Goal: Task Accomplishment & Management: Manage account settings

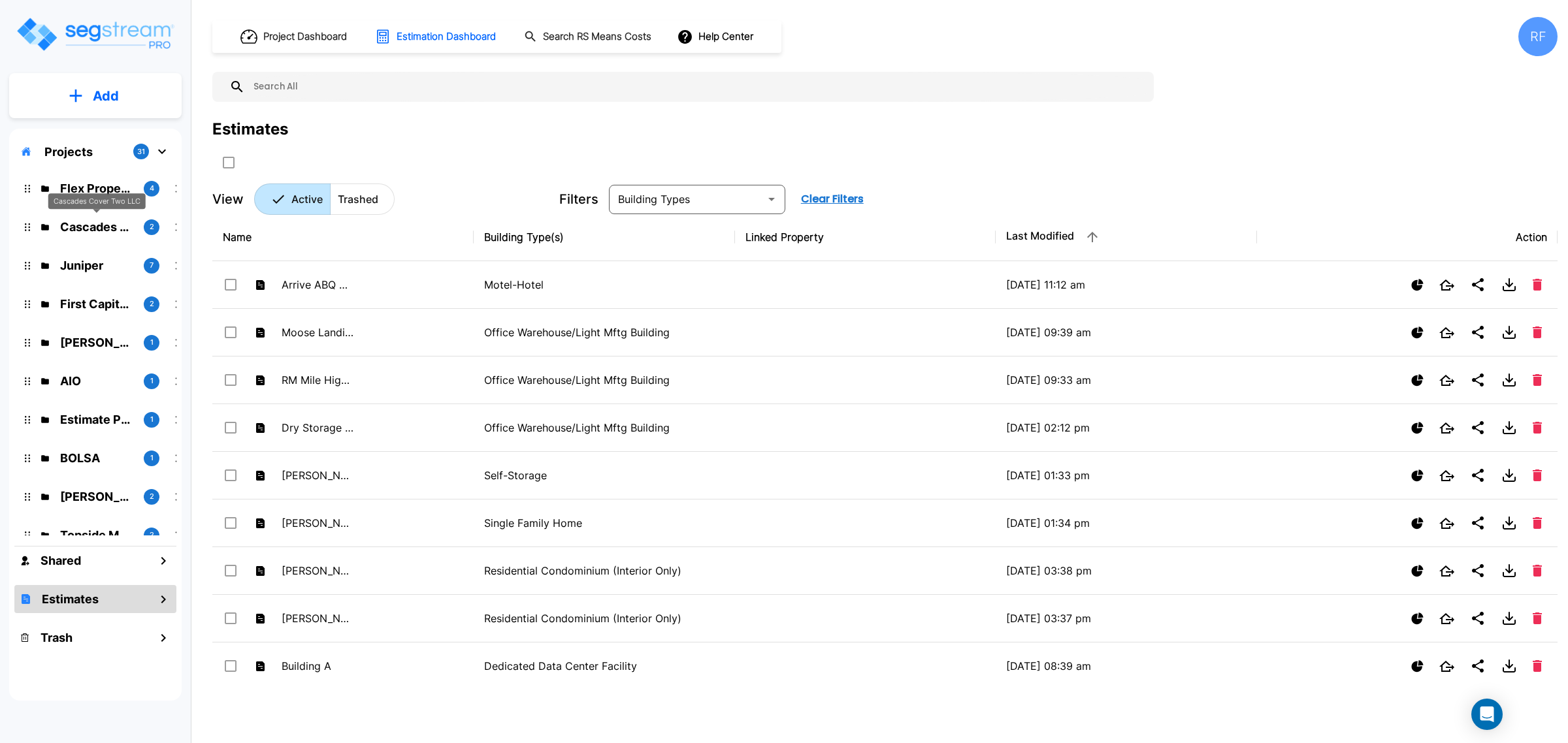
click at [96, 227] on p "Cascades Cover Two LLC" at bounding box center [96, 226] width 73 height 18
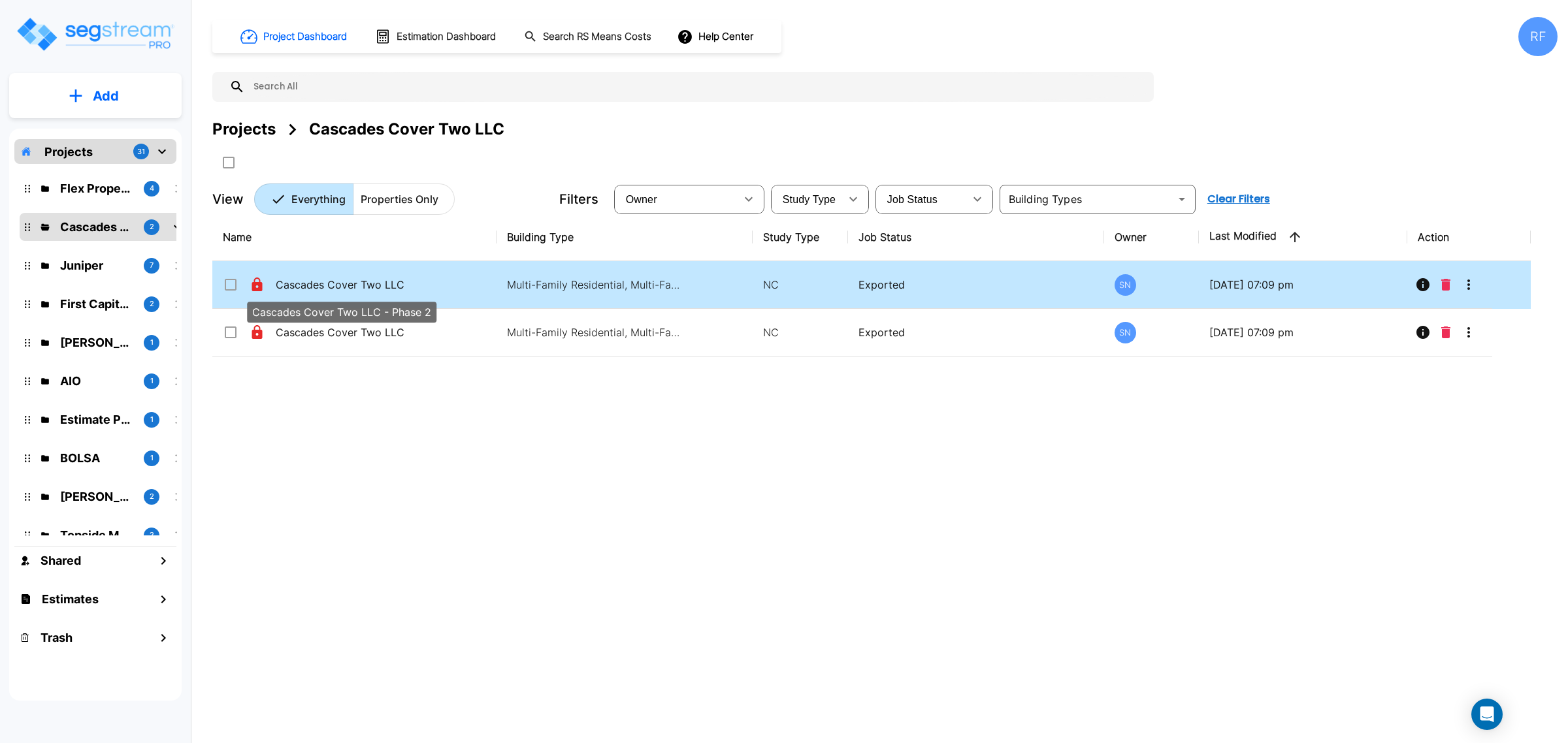
click at [389, 292] on p "Cascades Cover Two LLC - Phase 2" at bounding box center [341, 285] width 130 height 16
click at [391, 284] on p "Cascades Cover Two LLC - Phase 2" at bounding box center [341, 285] width 130 height 16
click at [400, 280] on p "Cascades Cover Two LLC - Phase 2" at bounding box center [341, 285] width 130 height 16
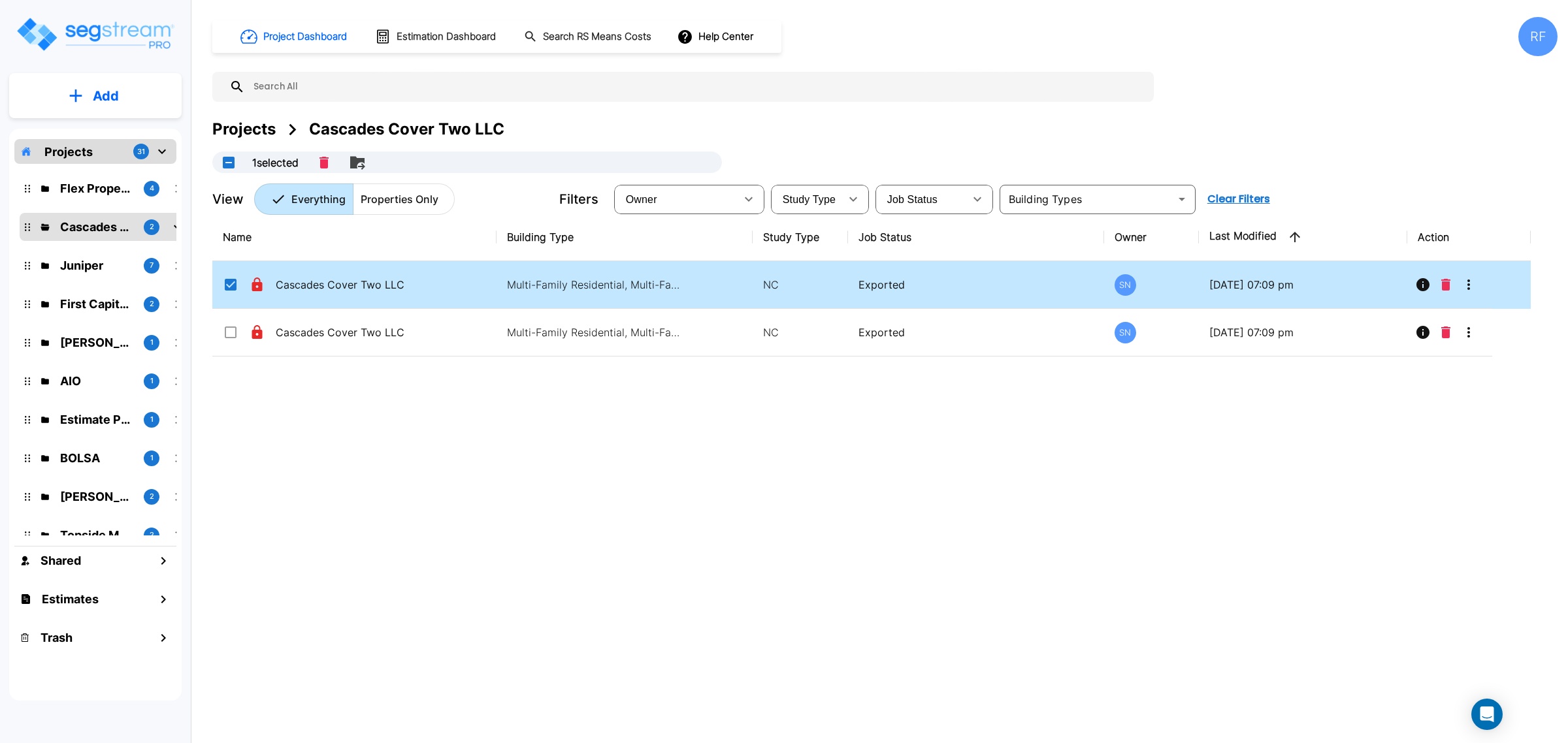
click at [438, 286] on td "Cascades Cover Two LLC - Phase 2" at bounding box center [354, 285] width 284 height 47
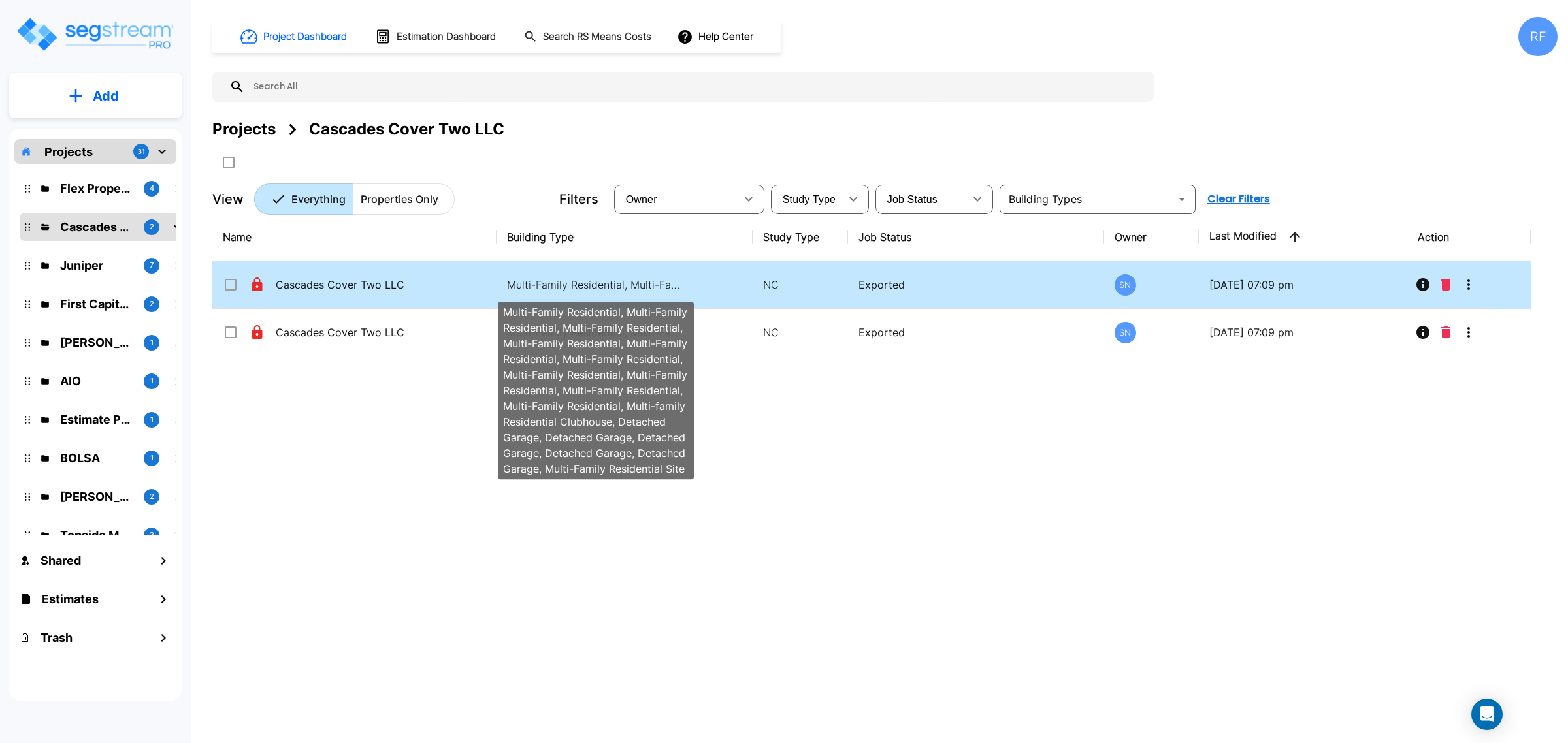
click at [530, 279] on p "Multi-Family Residential, Multi-Family Residential, Multi-Family Residential, M…" at bounding box center [595, 285] width 176 height 16
checkbox input "true"
click at [530, 279] on p "Multi-Family Residential, Multi-Family Residential, Multi-Family Residential, M…" at bounding box center [595, 285] width 176 height 16
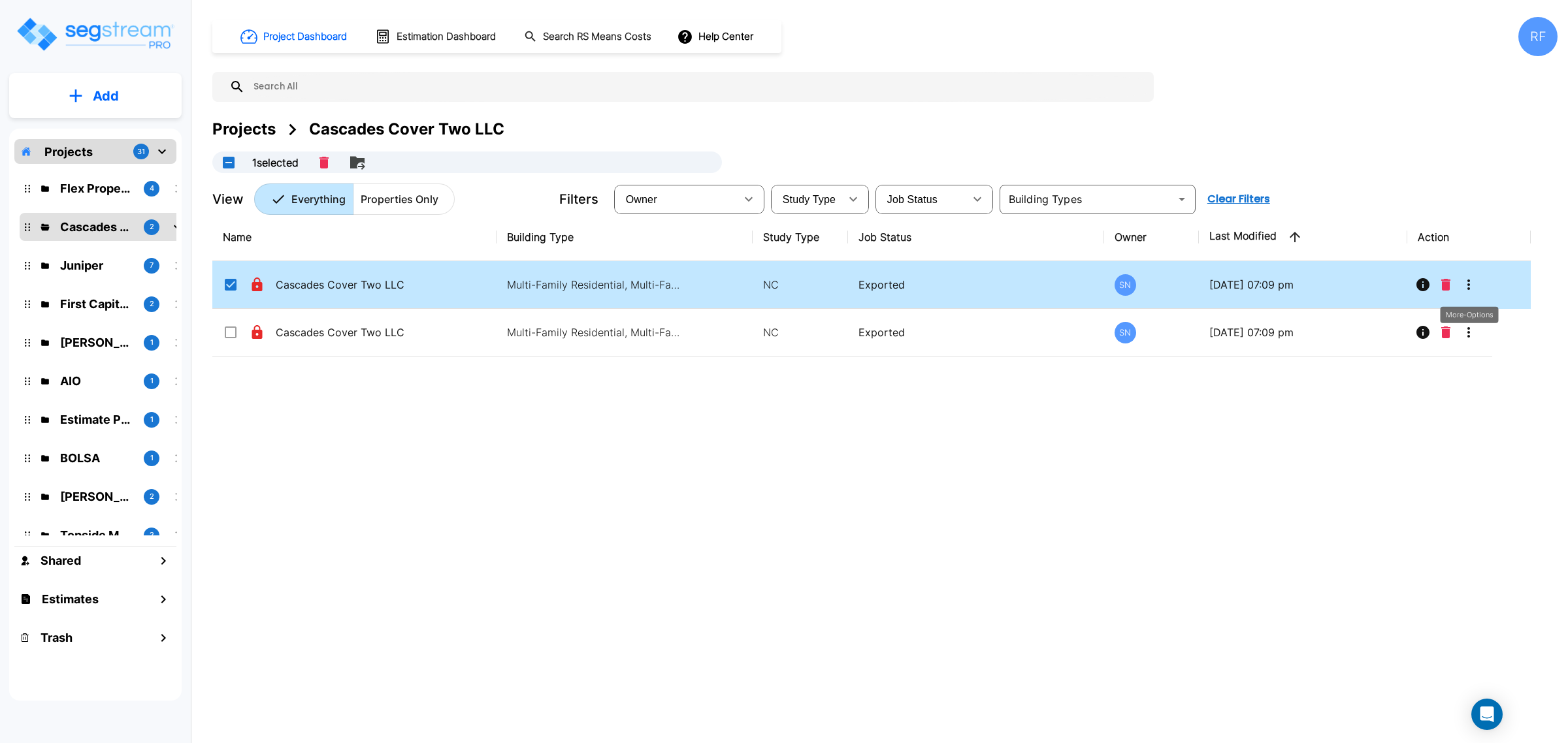
click at [1478, 281] on button "More-Options" at bounding box center [1469, 285] width 26 height 26
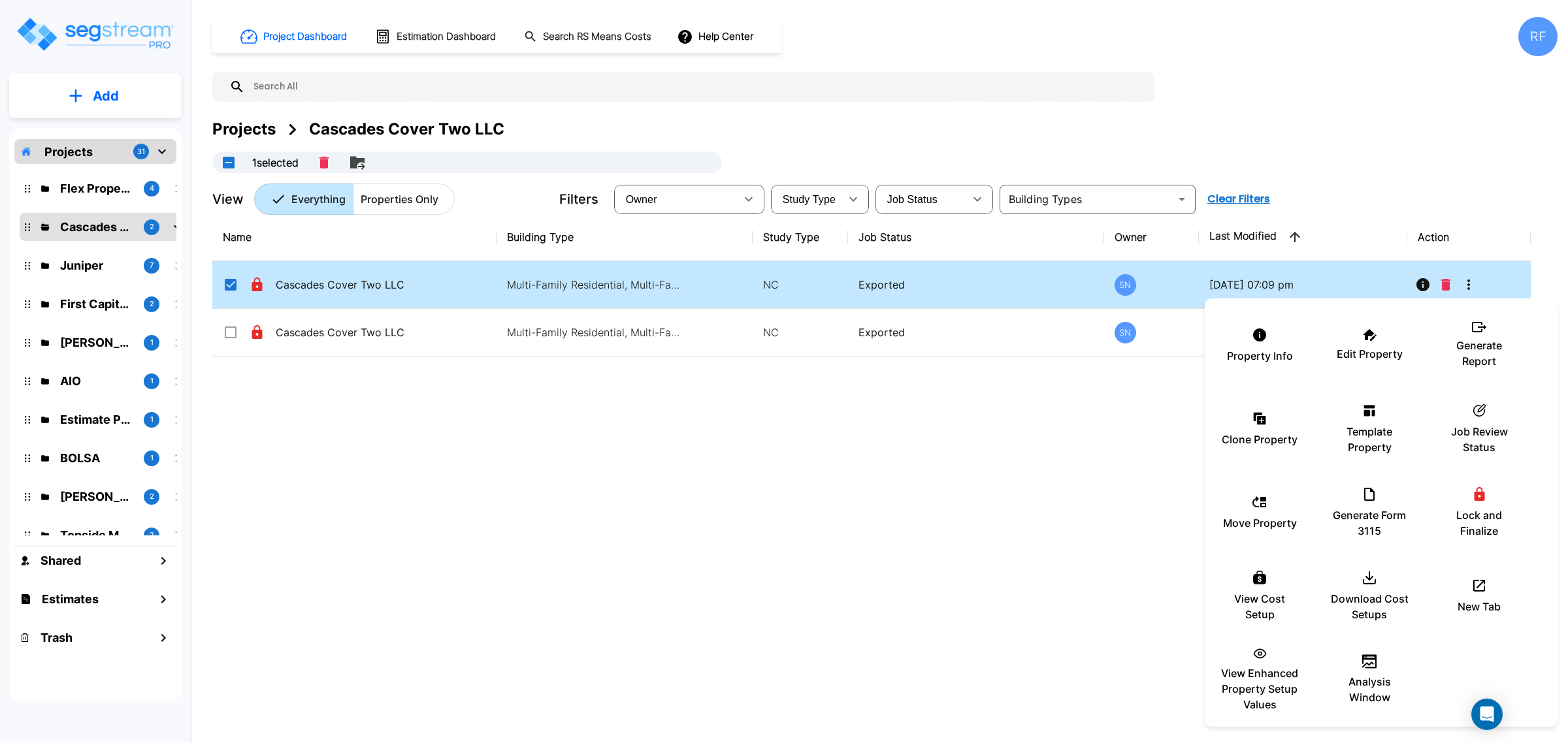
drag, startPoint x: 543, startPoint y: 542, endPoint x: 495, endPoint y: 333, distance: 214.4
click at [543, 536] on div at bounding box center [784, 371] width 1568 height 743
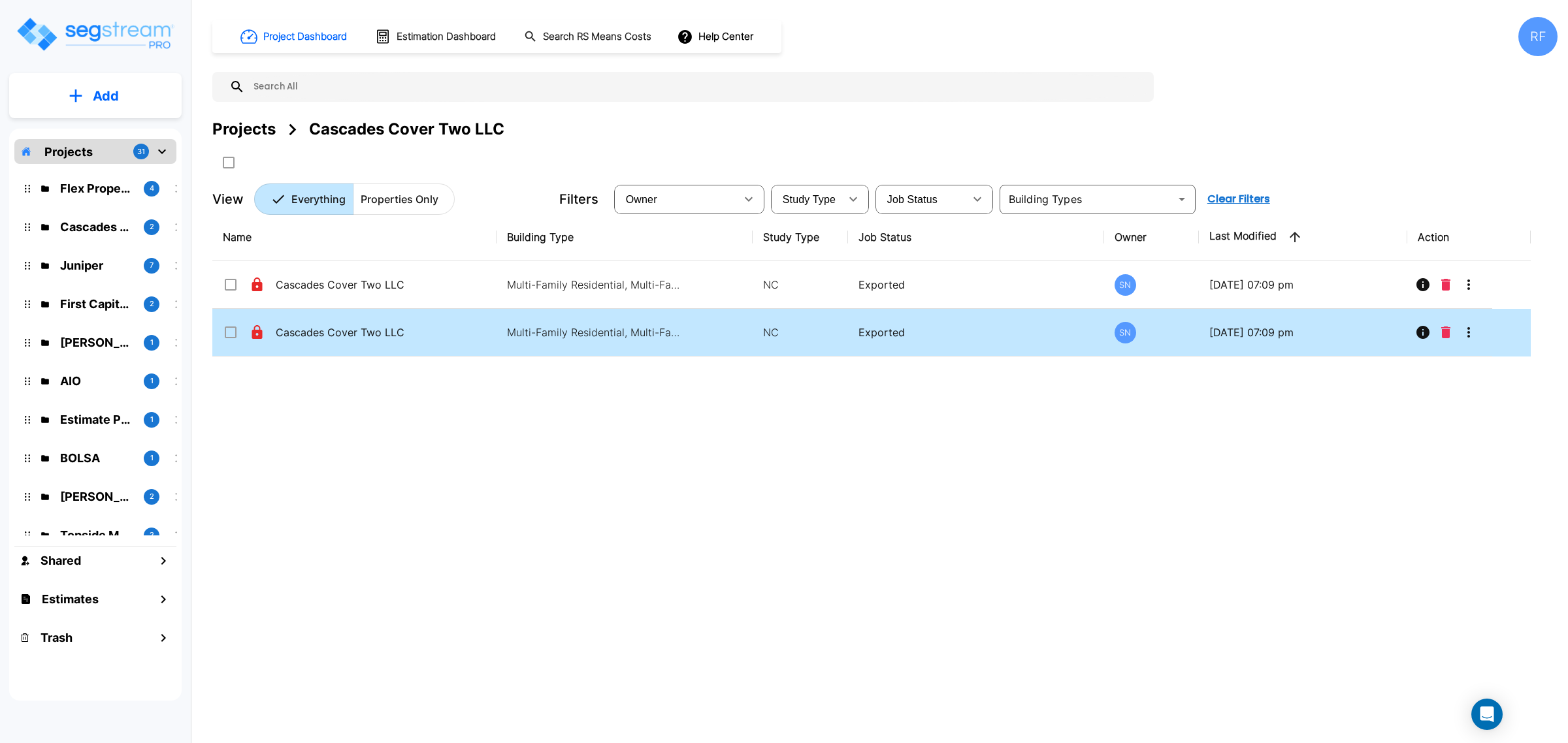
click at [374, 340] on p "Cascades Cover Two LLC - Phase 3" at bounding box center [341, 332] width 130 height 16
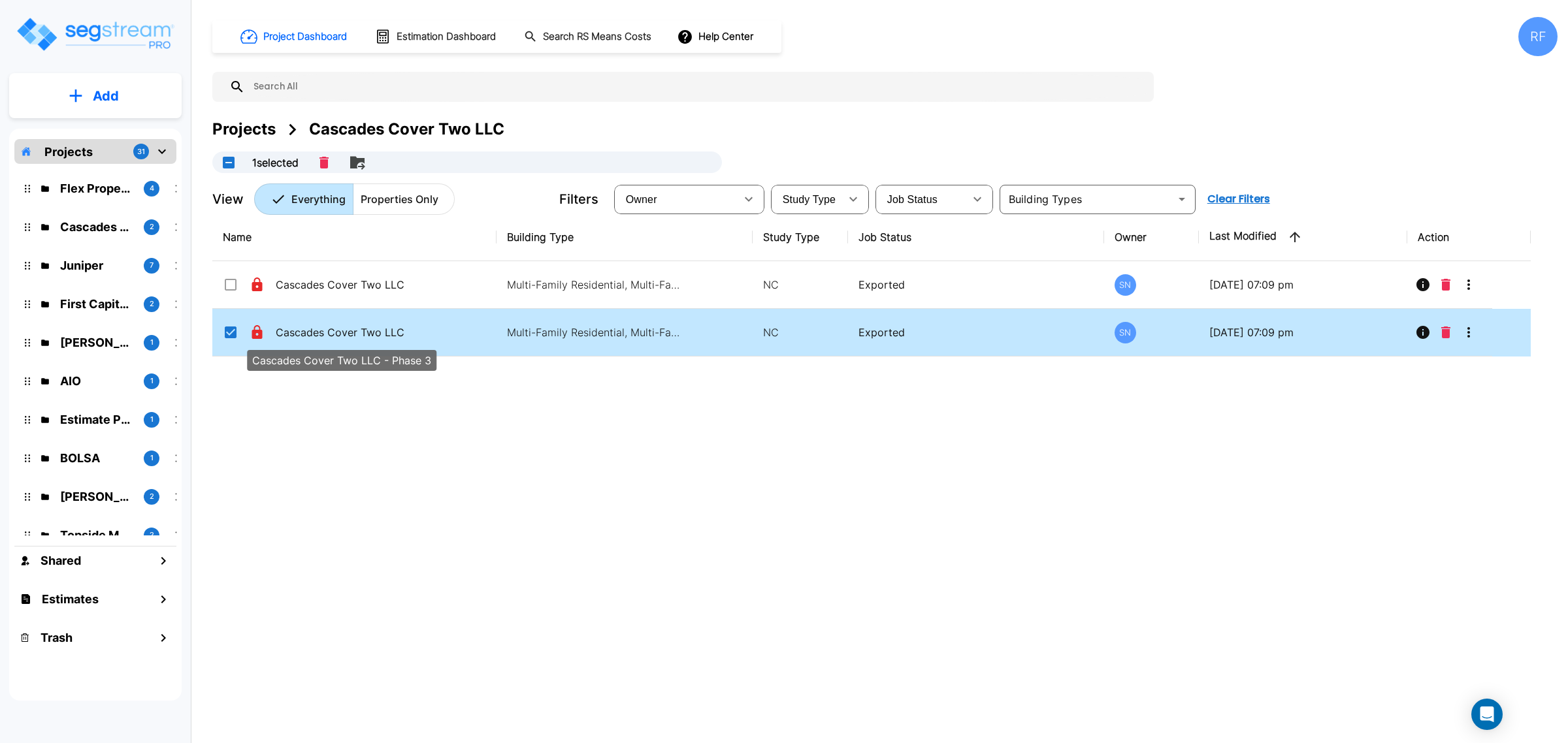
click at [374, 340] on p "Cascades Cover Two LLC - Phase 3" at bounding box center [341, 332] width 130 height 16
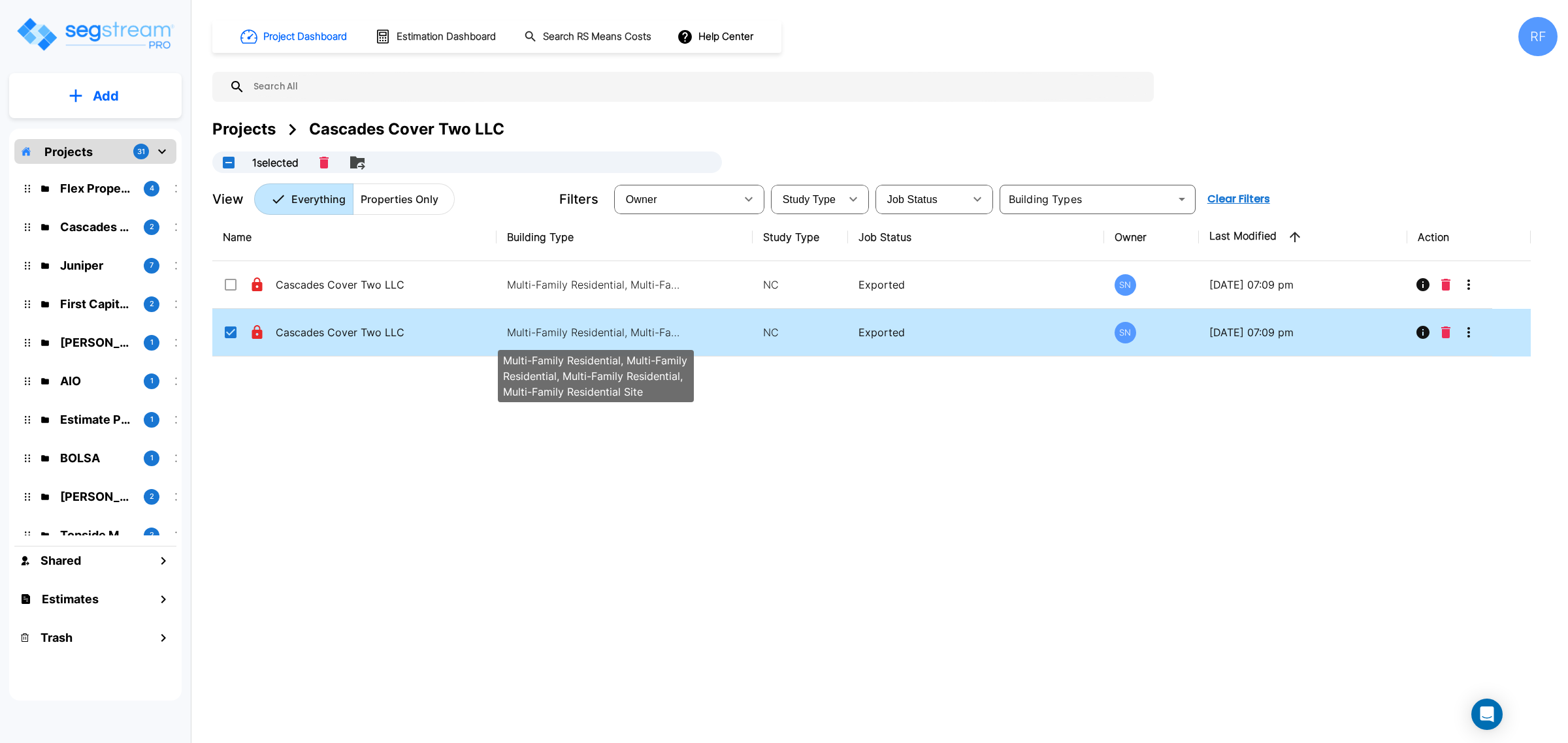
click at [552, 338] on p "Multi-Family Residential, Multi-Family Residential, Multi-Family Residential, M…" at bounding box center [595, 332] width 176 height 16
checkbox input "false"
click at [552, 338] on p "Multi-Family Residential, Multi-Family Residential, Multi-Family Residential, M…" at bounding box center [595, 332] width 176 height 16
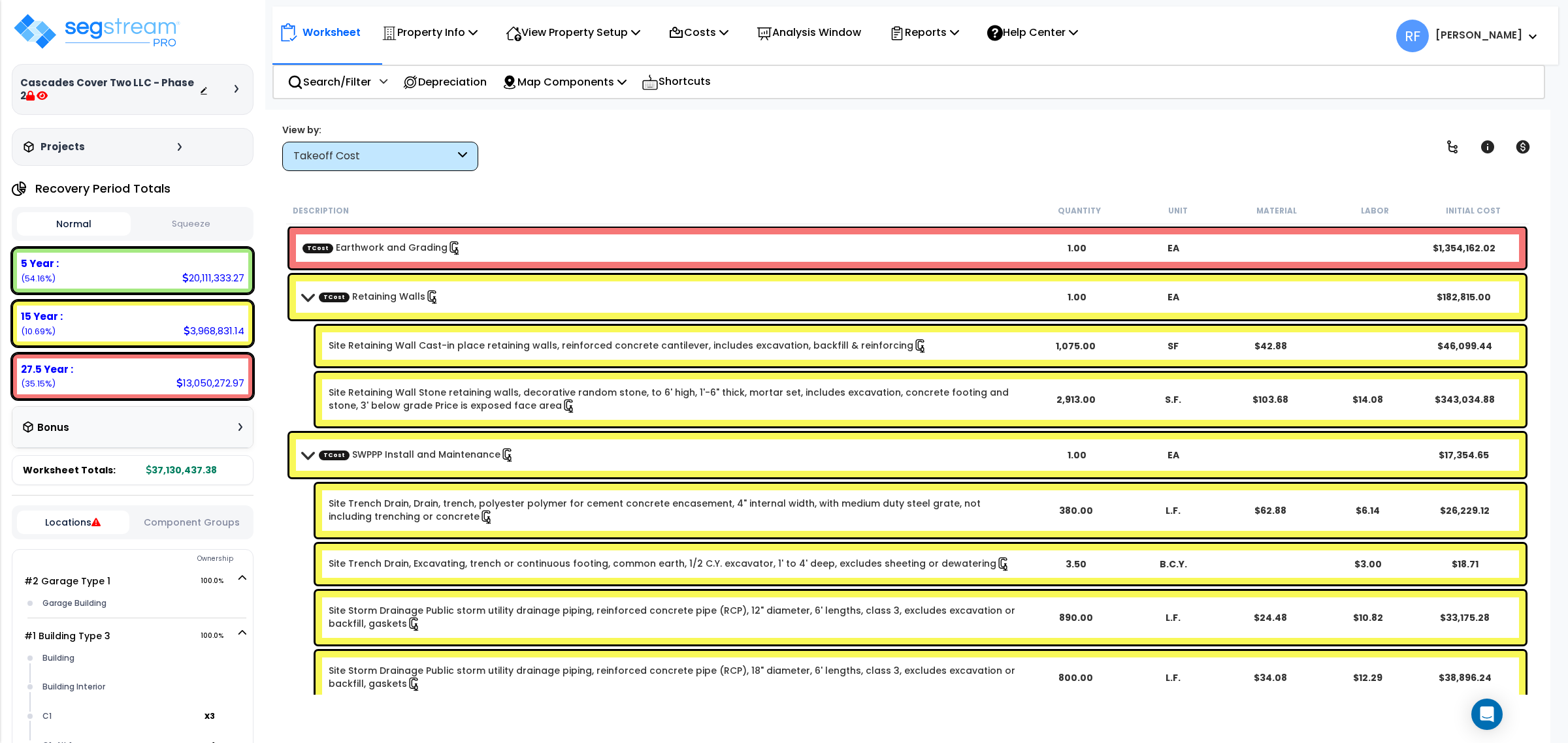
click at [151, 99] on h3 "Cascades Cover Two LLC - Phase 2" at bounding box center [110, 90] width 179 height 26
click at [30, 99] on h3 "Cascades Cover Two LLC - Phase 2" at bounding box center [110, 90] width 179 height 26
click at [26, 99] on icon at bounding box center [30, 95] width 9 height 10
click at [59, 41] on img at bounding box center [97, 32] width 170 height 39
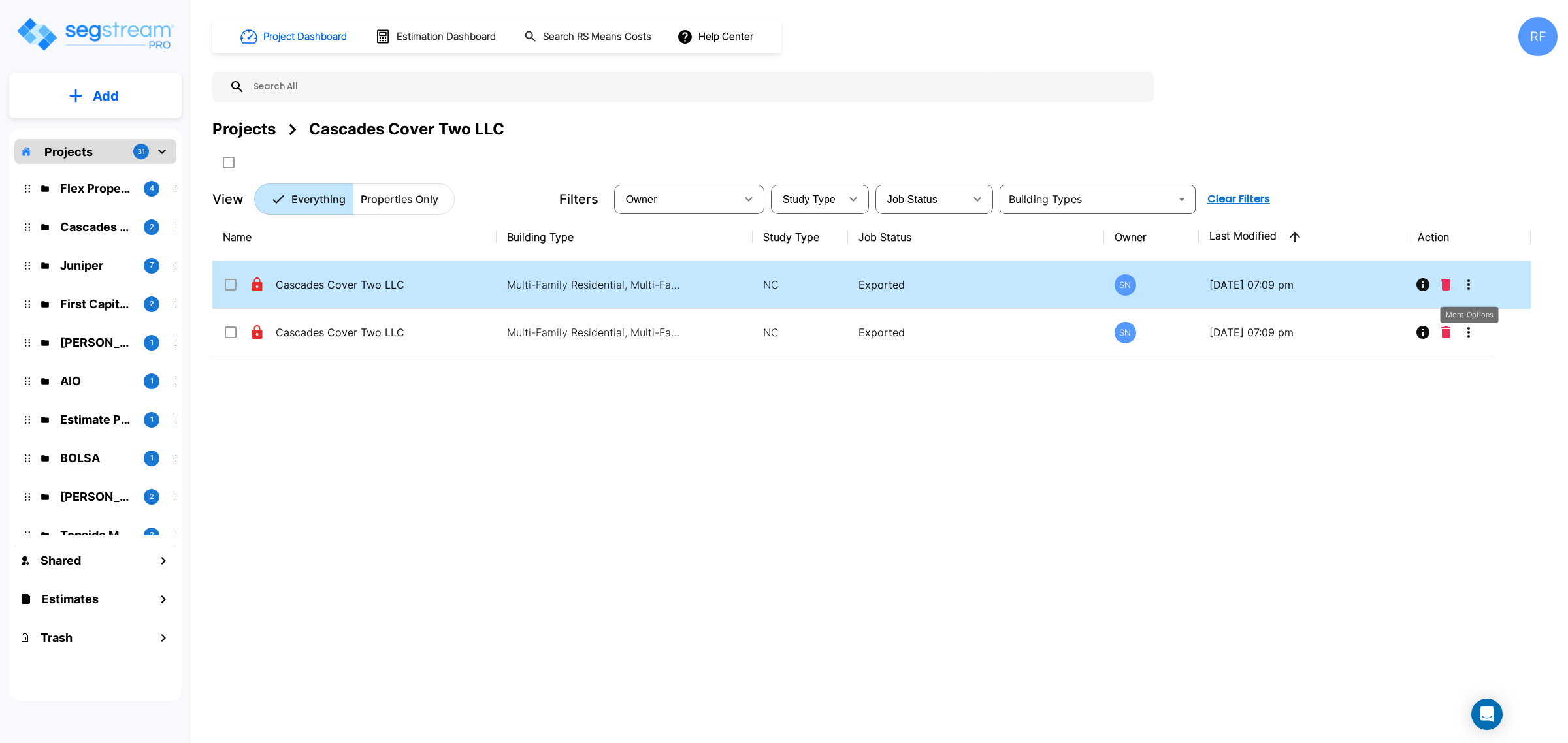
click at [1478, 288] on button "More-Options" at bounding box center [1469, 285] width 26 height 26
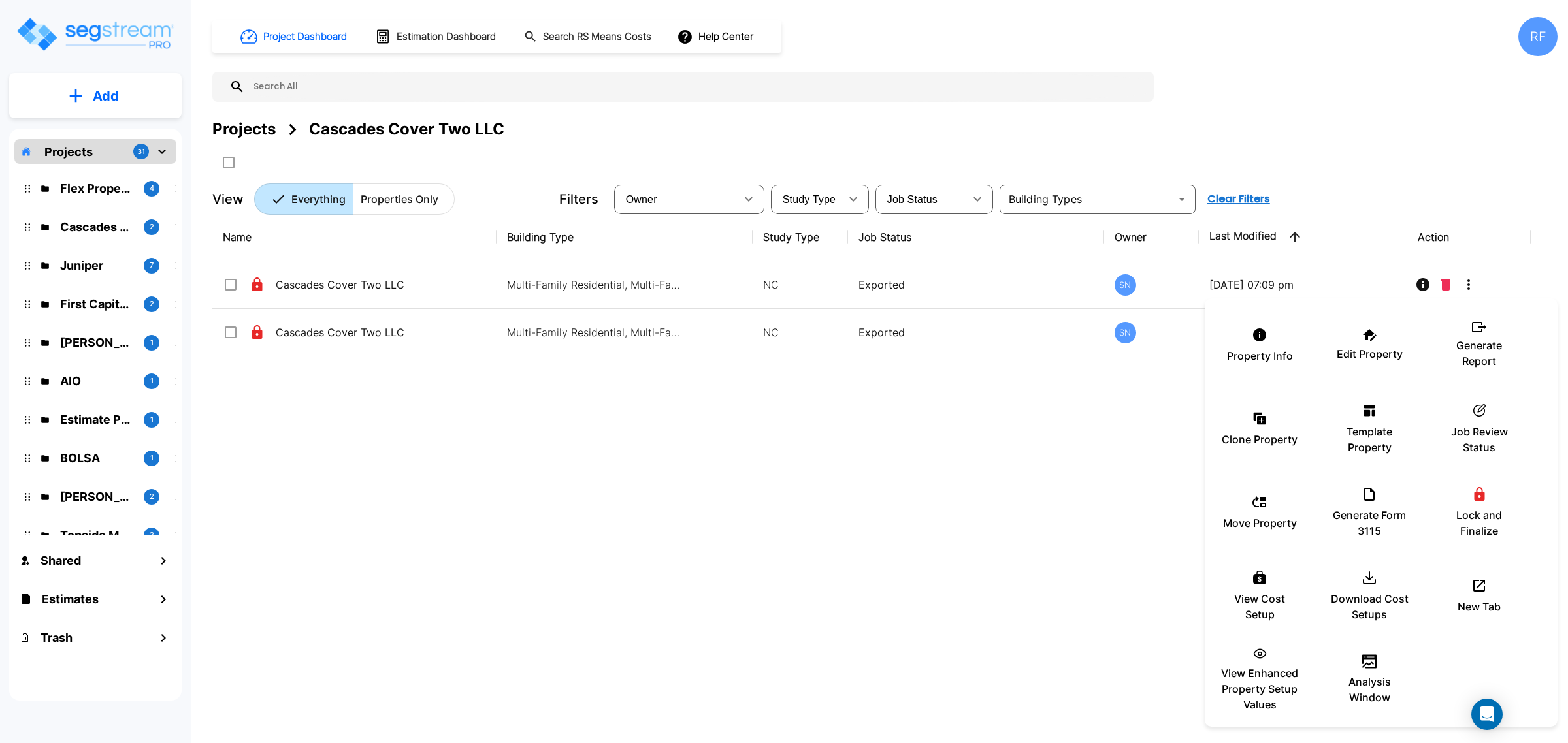
drag, startPoint x: 1483, startPoint y: 503, endPoint x: 1069, endPoint y: 521, distance: 414.4
click at [1481, 500] on div "Lock and Finalize" at bounding box center [1479, 512] width 78 height 65
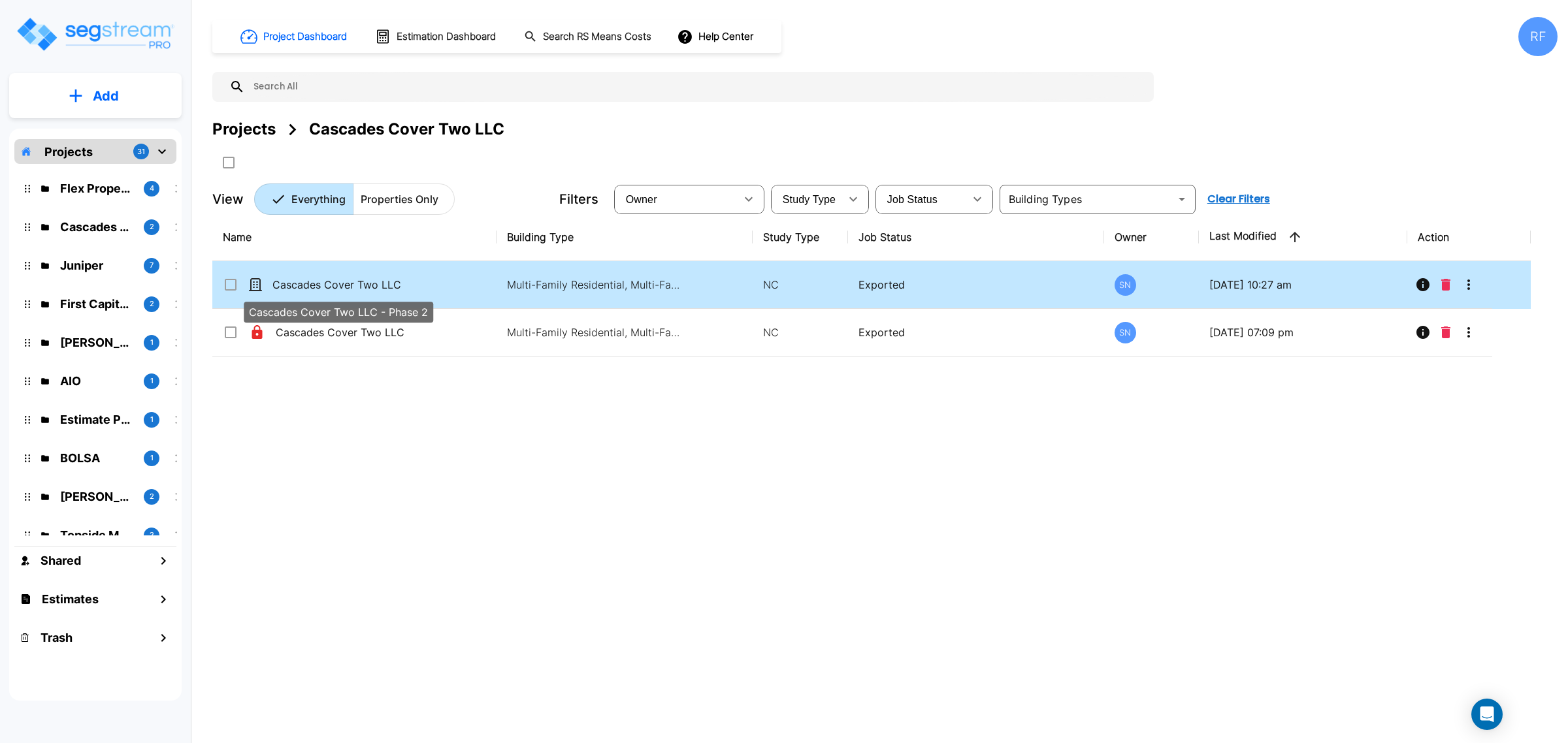
click at [335, 282] on p "Cascades Cover Two LLC - Phase 2" at bounding box center [338, 285] width 130 height 16
checkbox input "true"
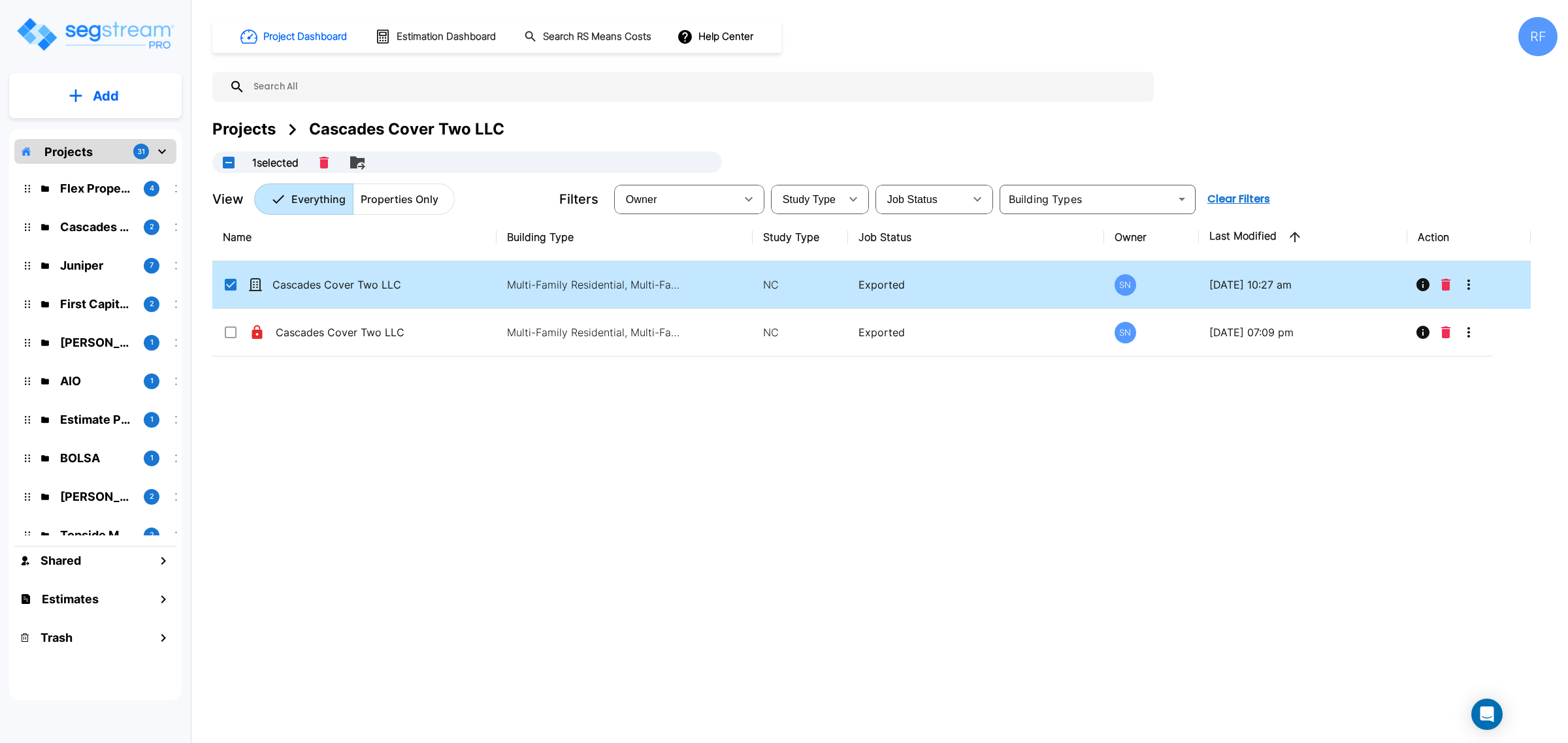
drag, startPoint x: 1203, startPoint y: 496, endPoint x: 977, endPoint y: 500, distance: 226.0
click at [1162, 500] on div "Name Building Type Study Type Job Status Owner Last Modified Action Cascades Co…" at bounding box center [871, 444] width 1318 height 461
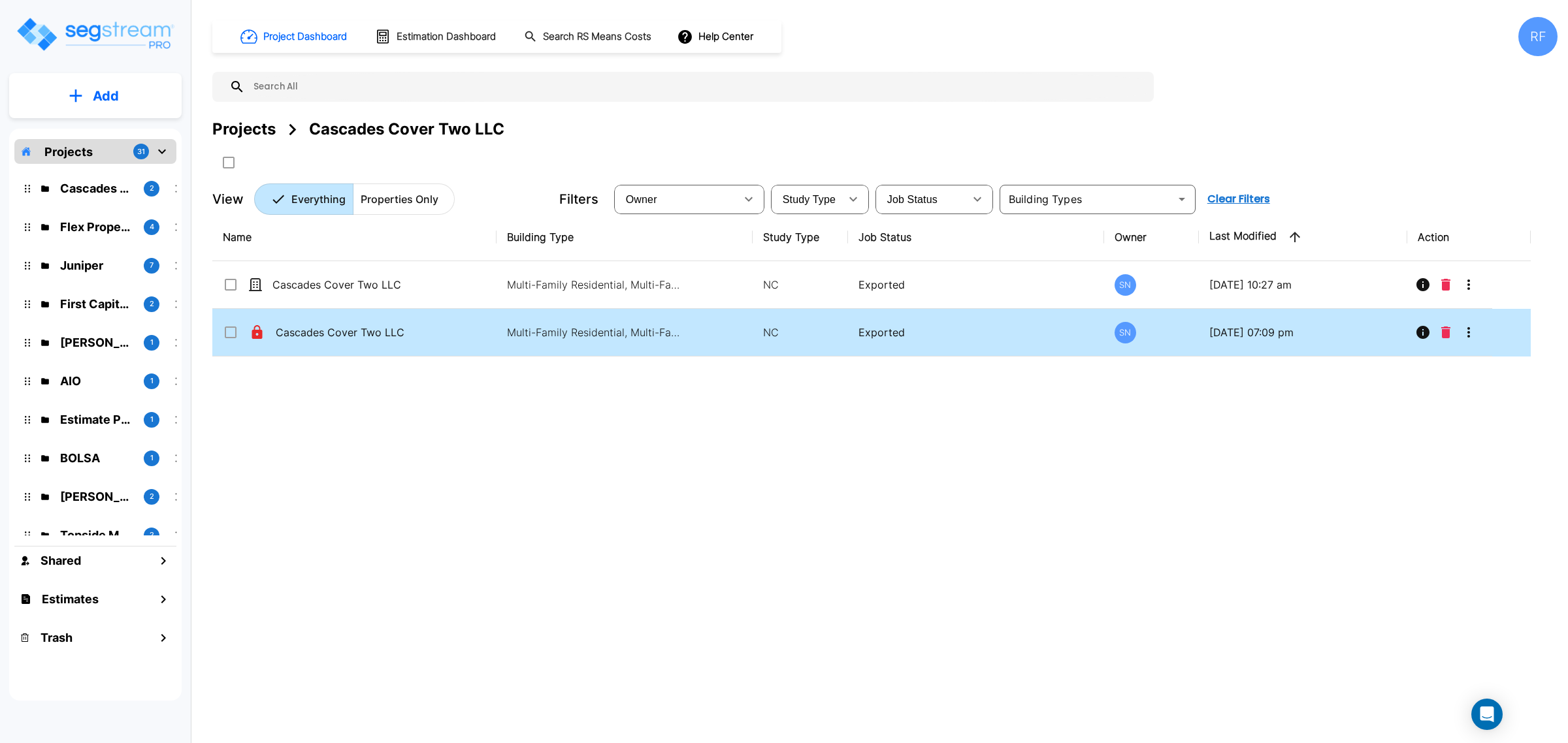
click at [1480, 330] on button "More-Options" at bounding box center [1469, 332] width 26 height 26
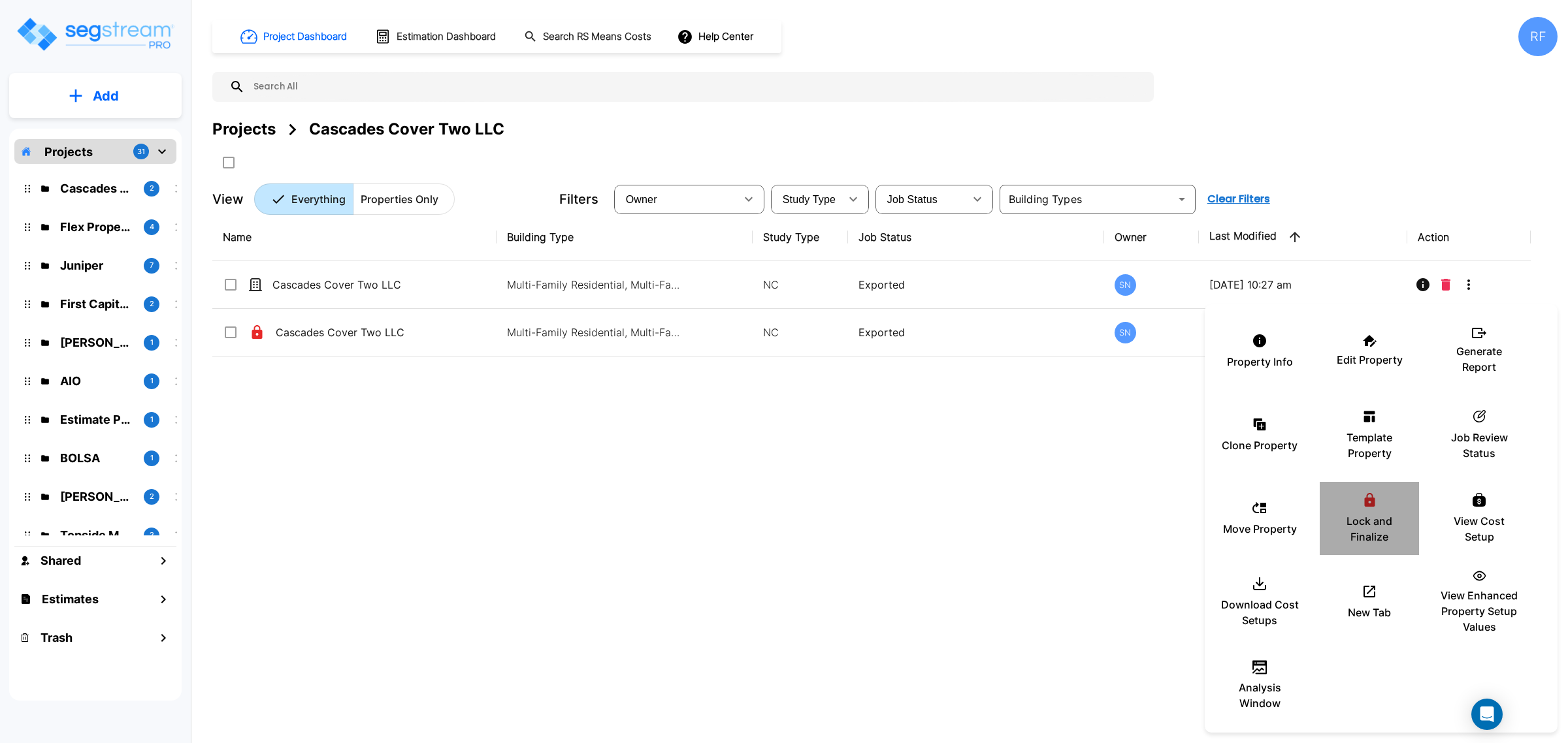
click at [1374, 524] on p "Lock and Finalize" at bounding box center [1369, 529] width 78 height 32
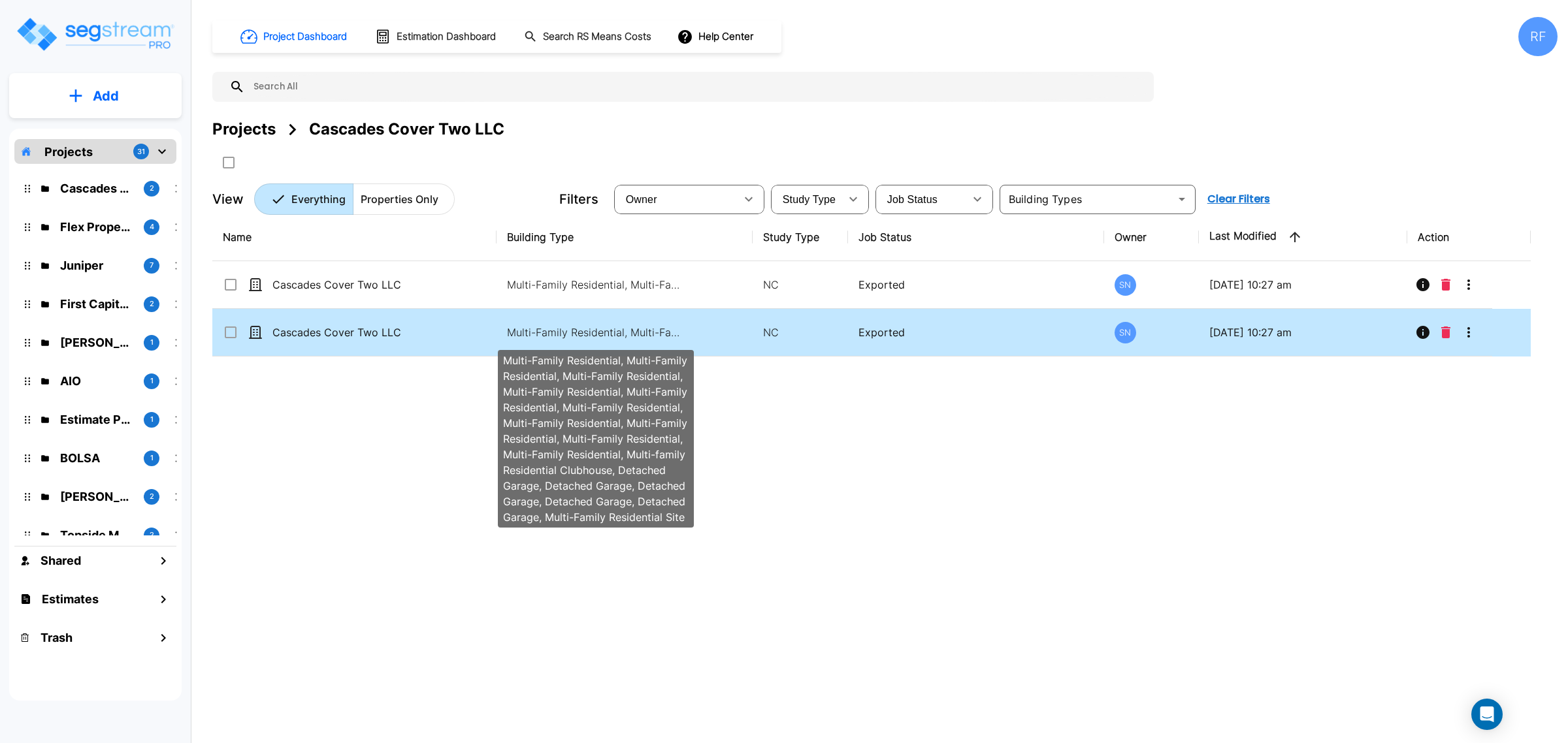
click at [618, 340] on p "Multi-Family Residential, Multi-Family Residential, Multi-Family Residential, M…" at bounding box center [595, 332] width 176 height 16
checkbox input "true"
click at [618, 340] on p "Multi-Family Residential, Multi-Family Residential, Multi-Family Residential, M…" at bounding box center [595, 332] width 176 height 16
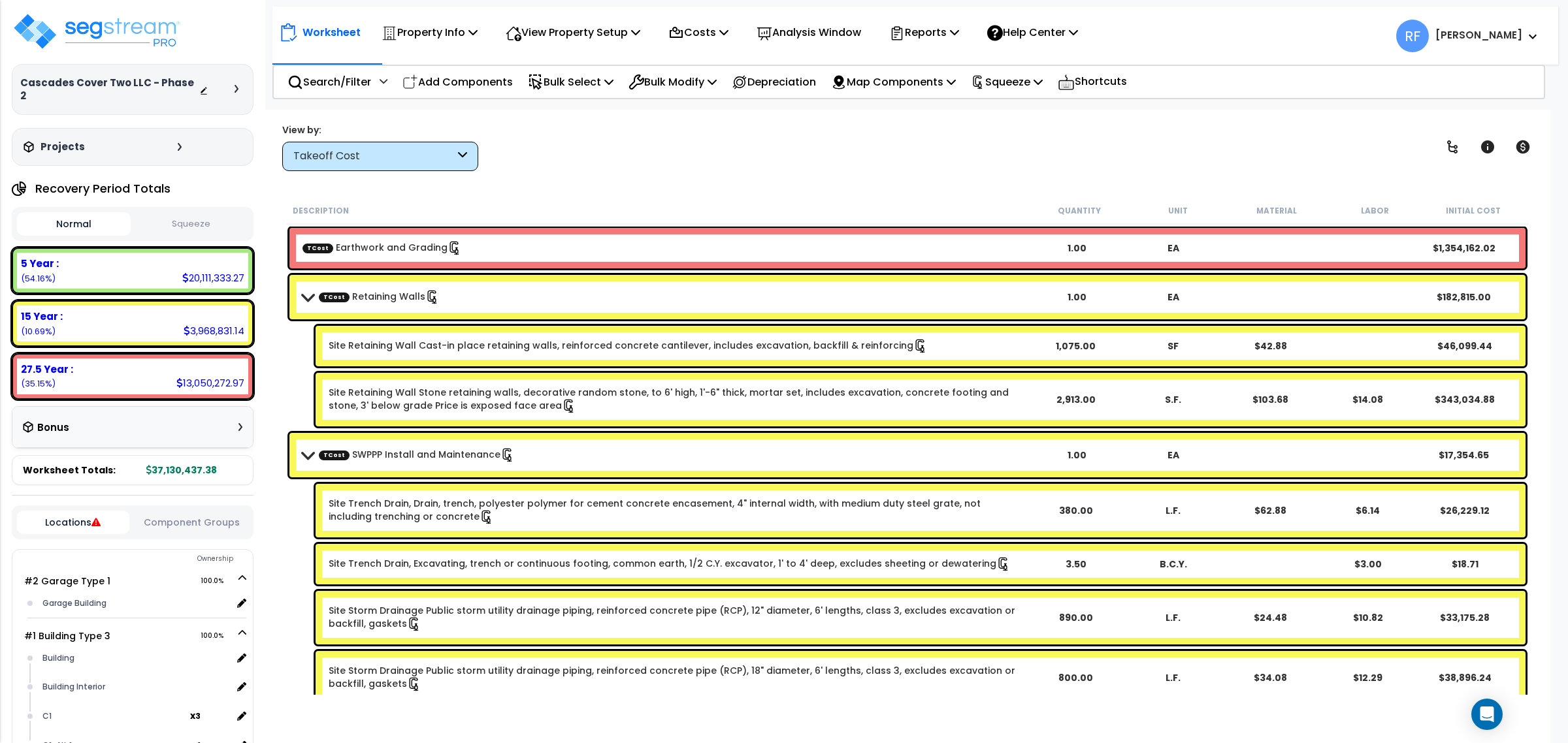
click at [242, 217] on button "Squeeze" at bounding box center [190, 224] width 114 height 23
click at [99, 222] on button "Normal" at bounding box center [74, 224] width 114 height 23
click at [186, 217] on button "Squeeze" at bounding box center [190, 224] width 114 height 23
click at [194, 212] on button "Squeeze" at bounding box center [190, 224] width 114 height 24
click at [83, 213] on button "Normal" at bounding box center [74, 224] width 114 height 23
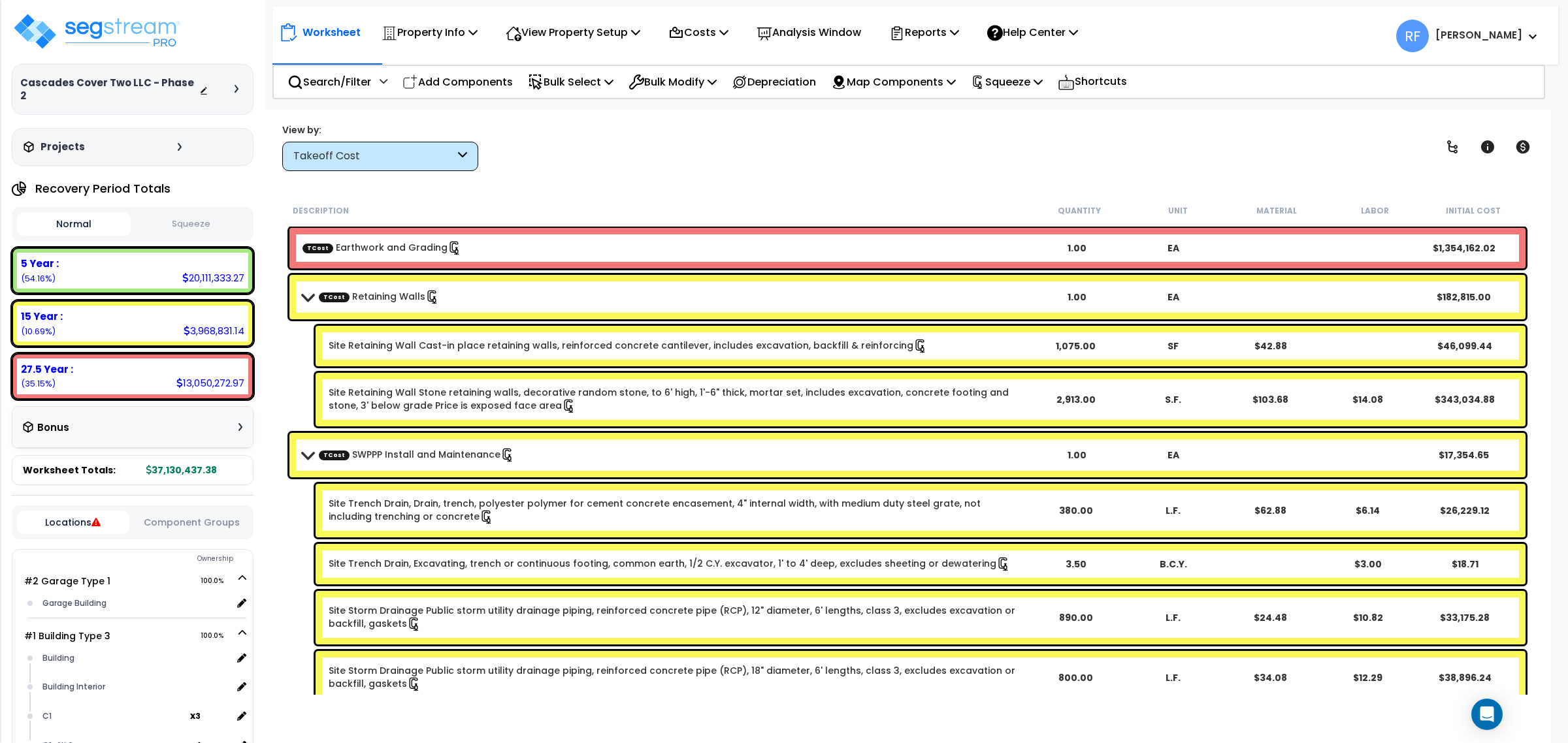
click at [177, 213] on button "Squeeze" at bounding box center [190, 224] width 114 height 23
click at [728, 27] on icon at bounding box center [724, 32] width 9 height 11
click at [730, 66] on link "Indirect Costs" at bounding box center [726, 62] width 129 height 26
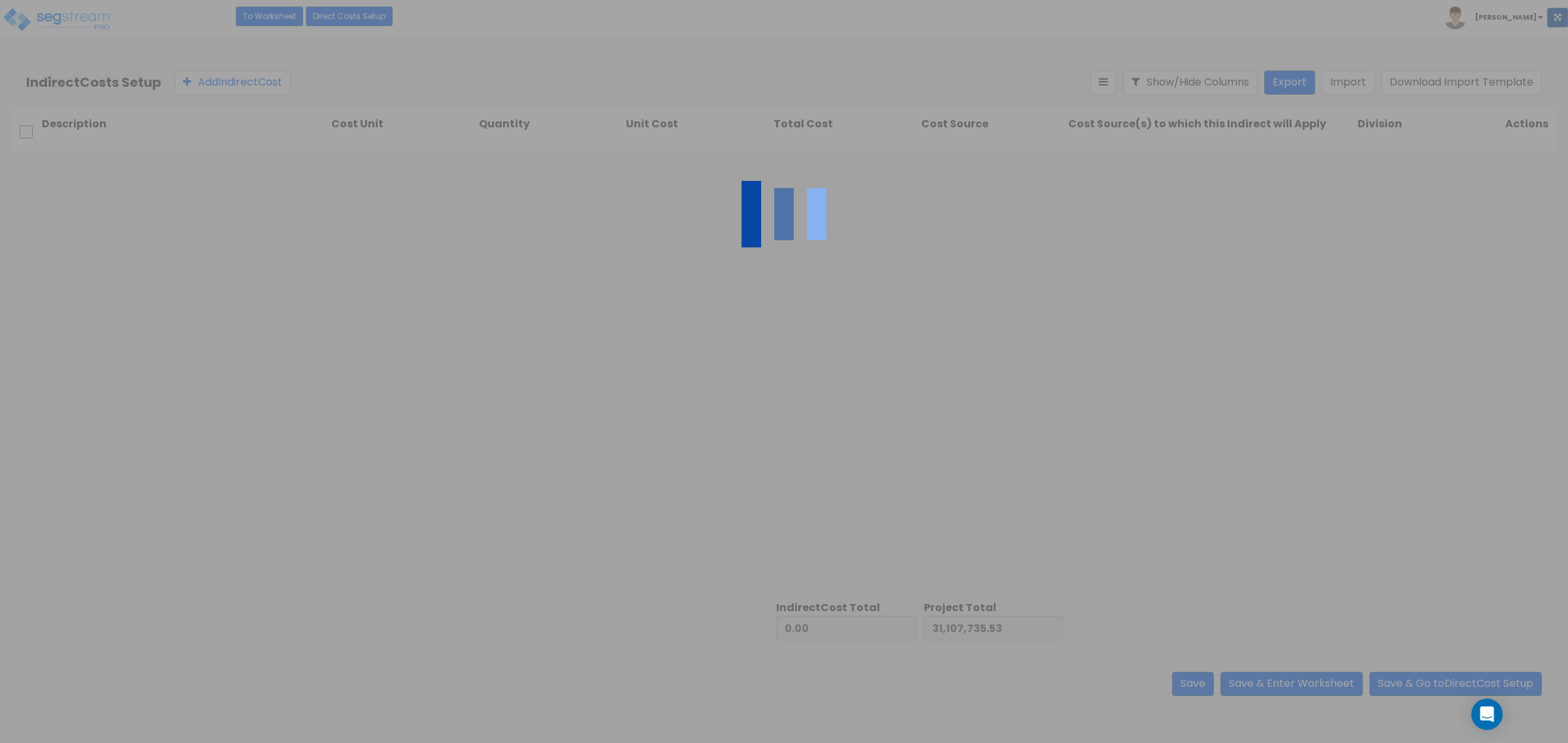
type input "6,022,701.85"
type input "37,130,437.38"
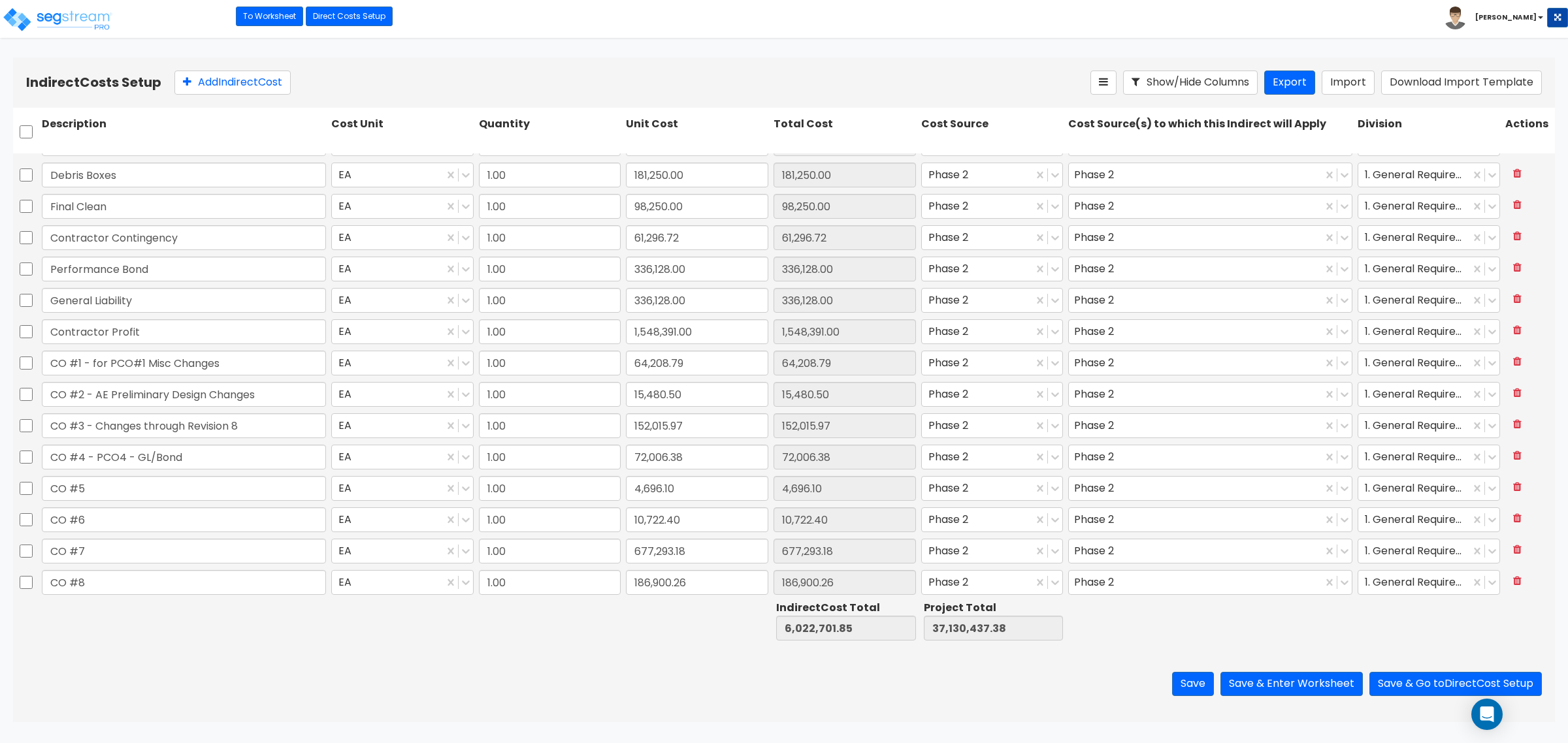
scroll to position [153, 0]
drag, startPoint x: 237, startPoint y: 89, endPoint x: 352, endPoint y: 103, distance: 115.8
click at [237, 89] on button "Add Indirect Cost" at bounding box center [232, 82] width 117 height 24
type input "Reconciliation To Trial Balance"
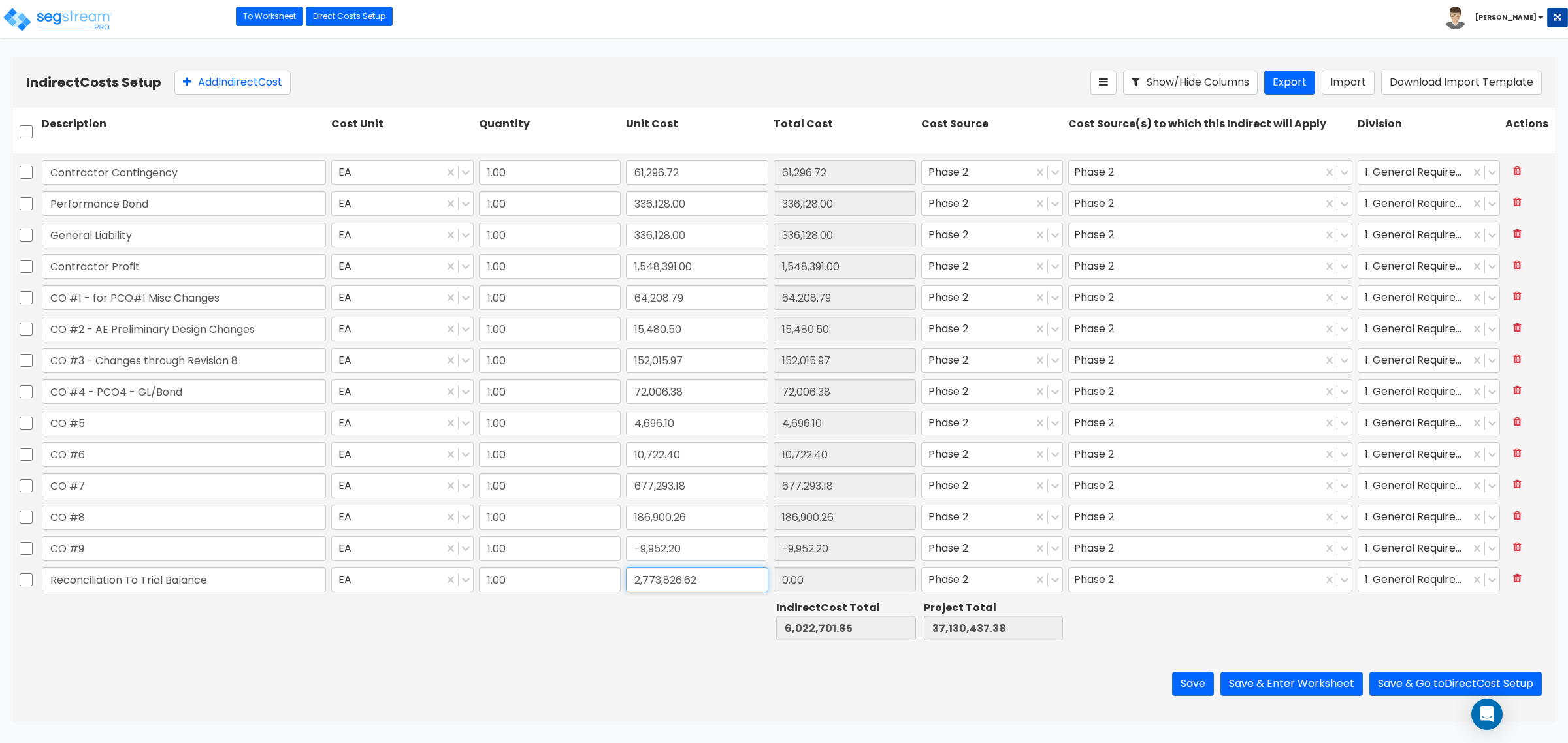
type input "2,773,826.62"
type input "8,796,528.47"
type input "39,904,264.00"
type input "2,773,826.62"
click at [921, 703] on div "Save Save & Enter Worksheet Save & Go to Direct Cost Setup" at bounding box center [784, 684] width 1542 height 76
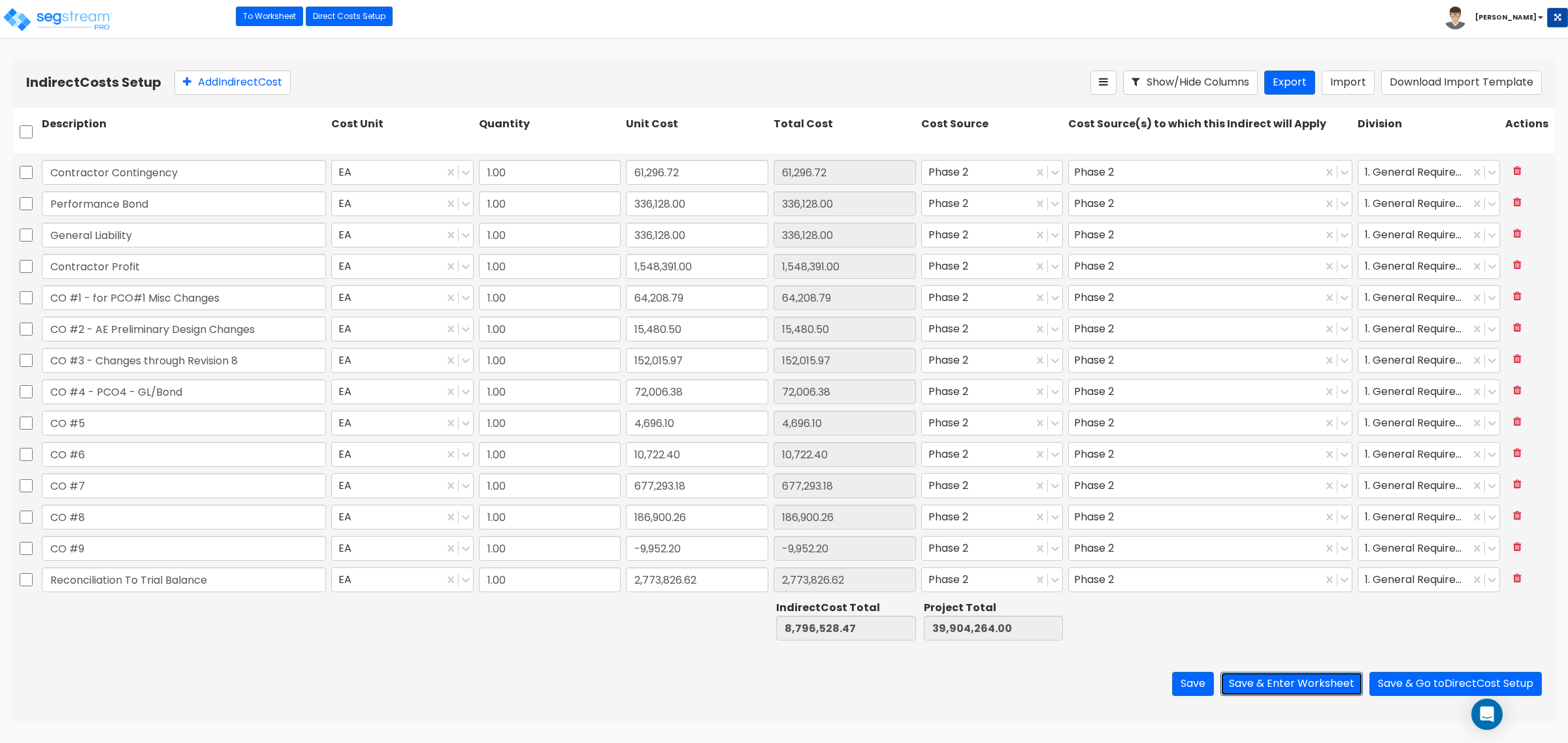
click at [1272, 681] on button "Save & Enter Worksheet" at bounding box center [1291, 684] width 142 height 24
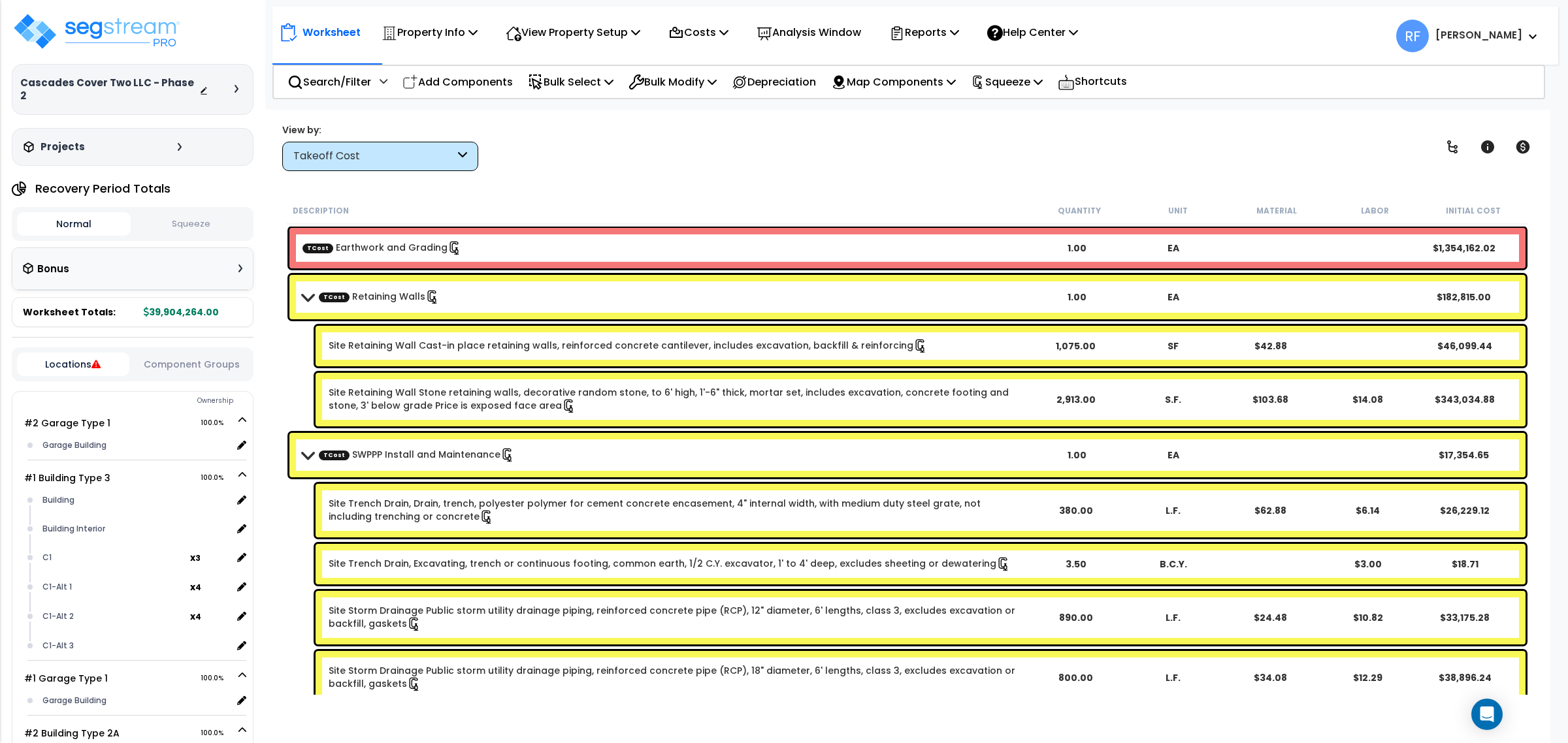
click at [162, 213] on button "Squeeze" at bounding box center [190, 224] width 114 height 23
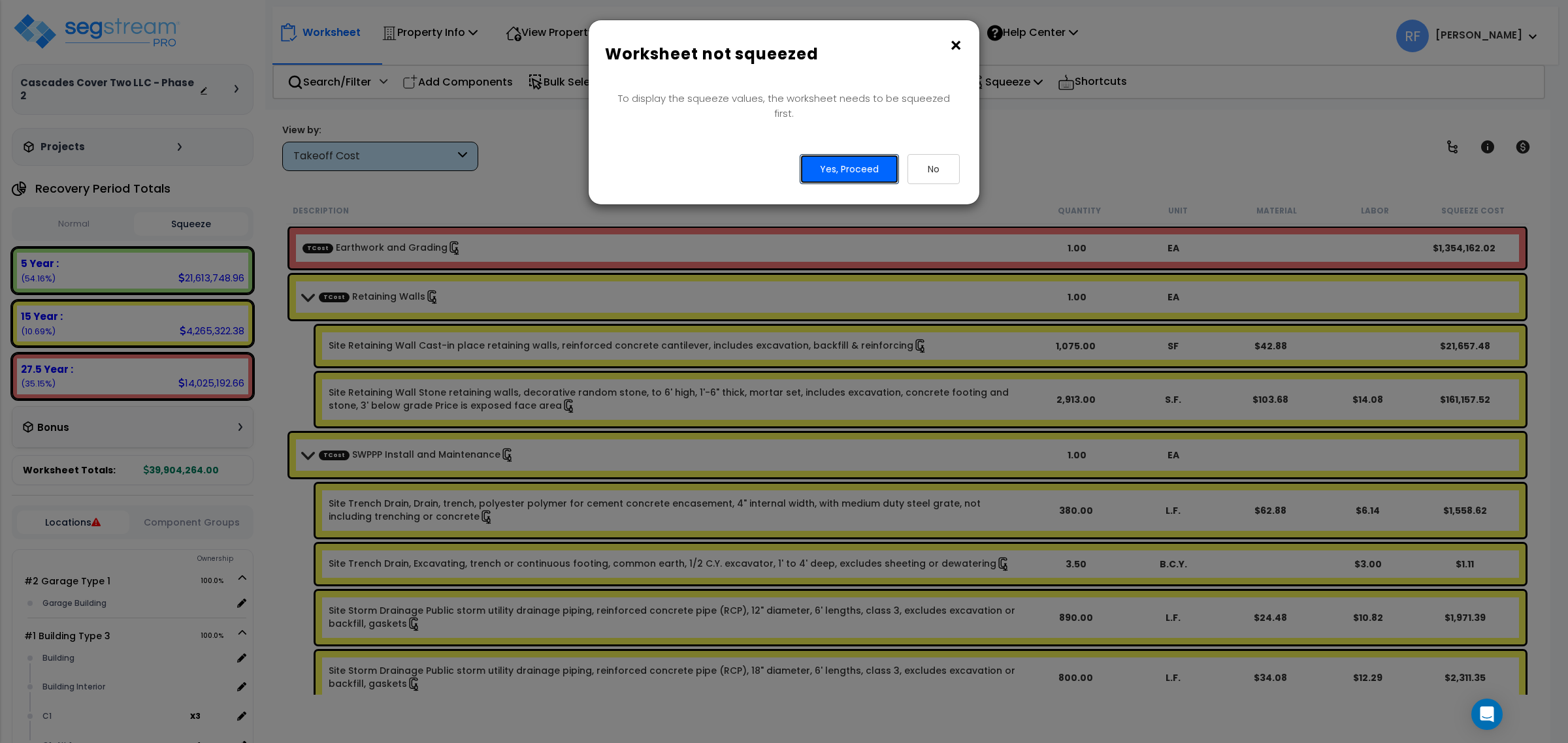
drag, startPoint x: 848, startPoint y: 158, endPoint x: 852, endPoint y: 175, distance: 17.5
click at [852, 175] on div "To display the squeeze values, the worksheet needs to be squeezed first. Yes, P…" at bounding box center [784, 143] width 371 height 103
click at [848, 154] on button "Yes, Proceed" at bounding box center [849, 169] width 99 height 30
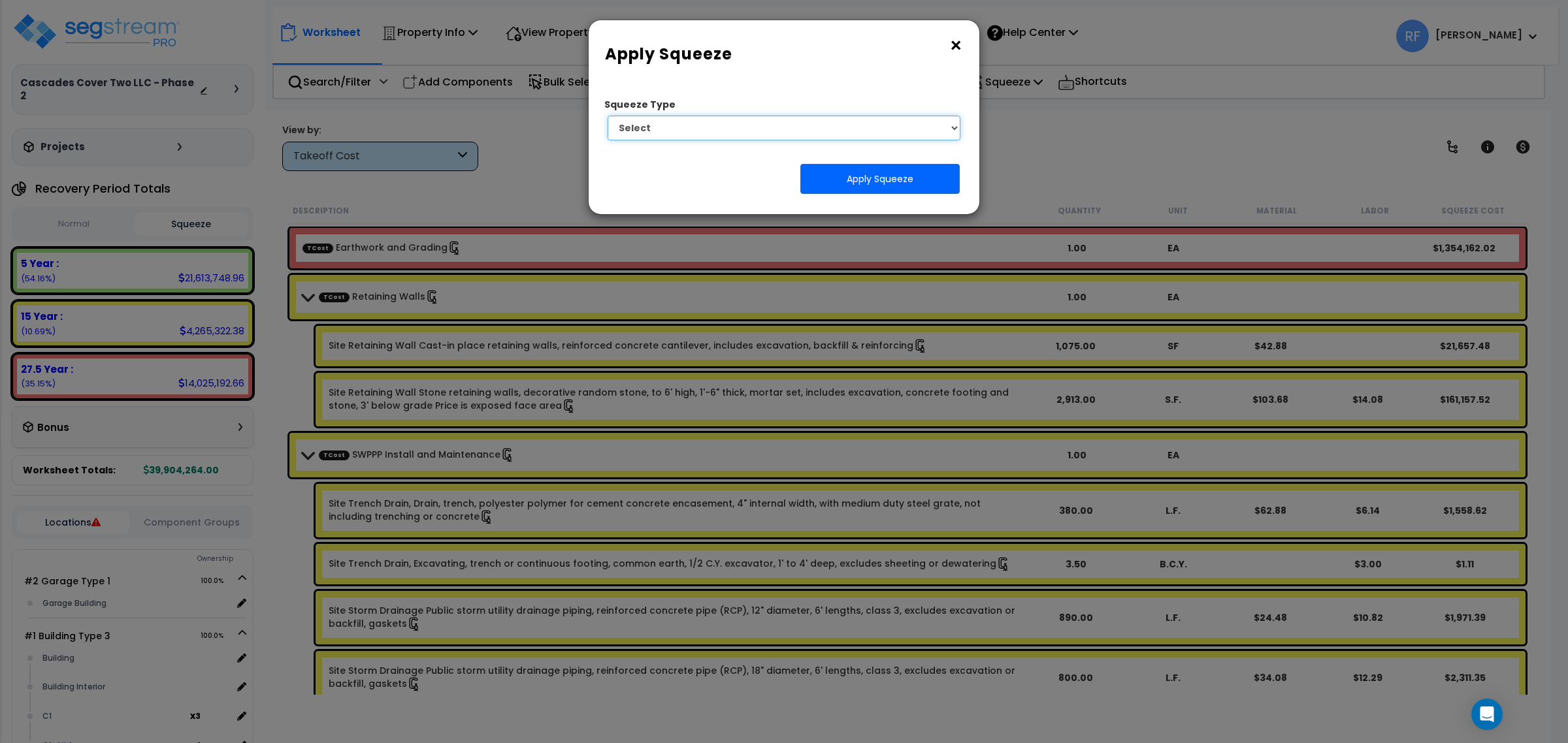
click at [727, 125] on select "Select 1. Squeeze by Takeoff Cost" at bounding box center [784, 128] width 353 height 25
select select "squeeze_by_custom_backoff_cost"
click at [608, 116] on select "Select 1. Squeeze by Takeoff Cost" at bounding box center [784, 128] width 353 height 25
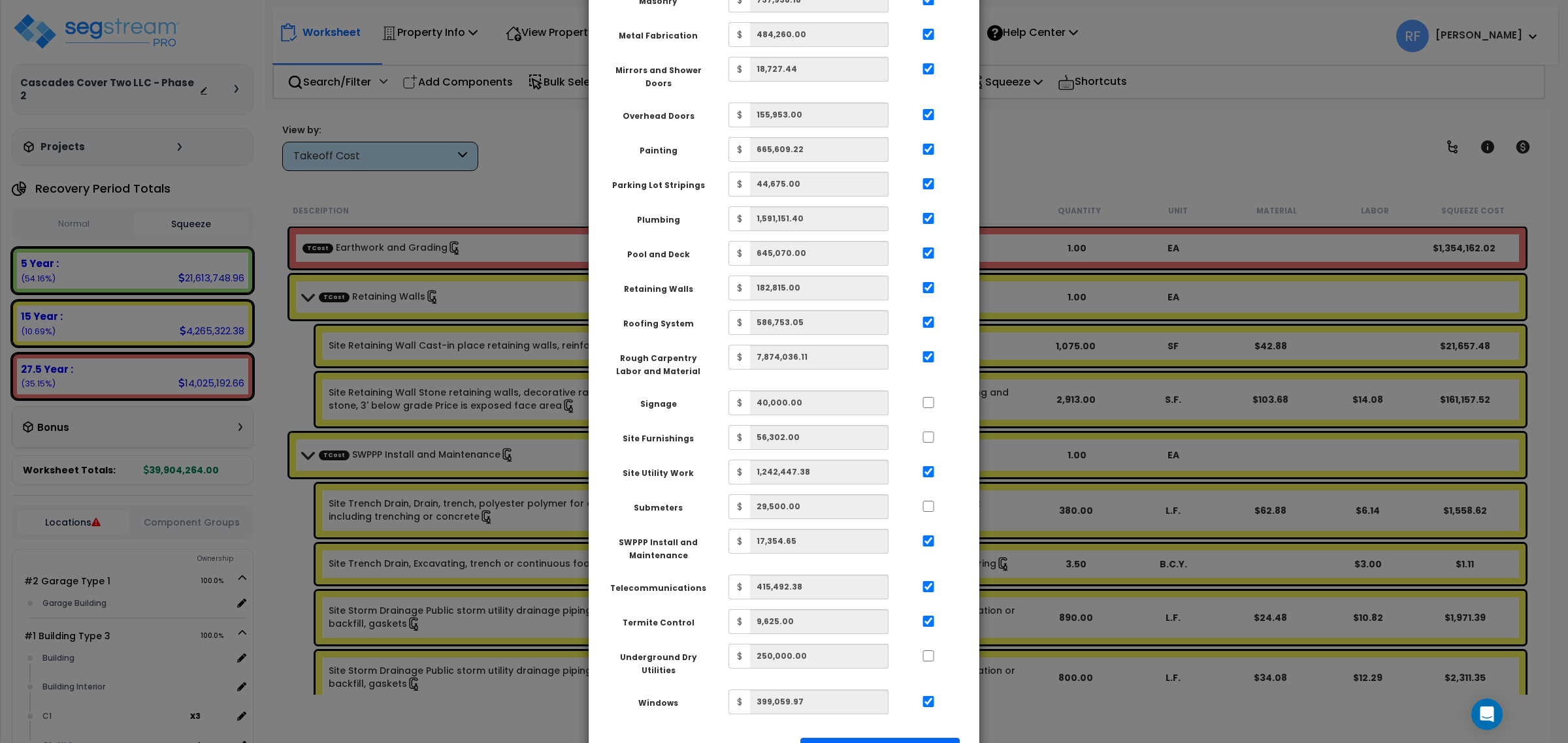
scroll to position [953, 0]
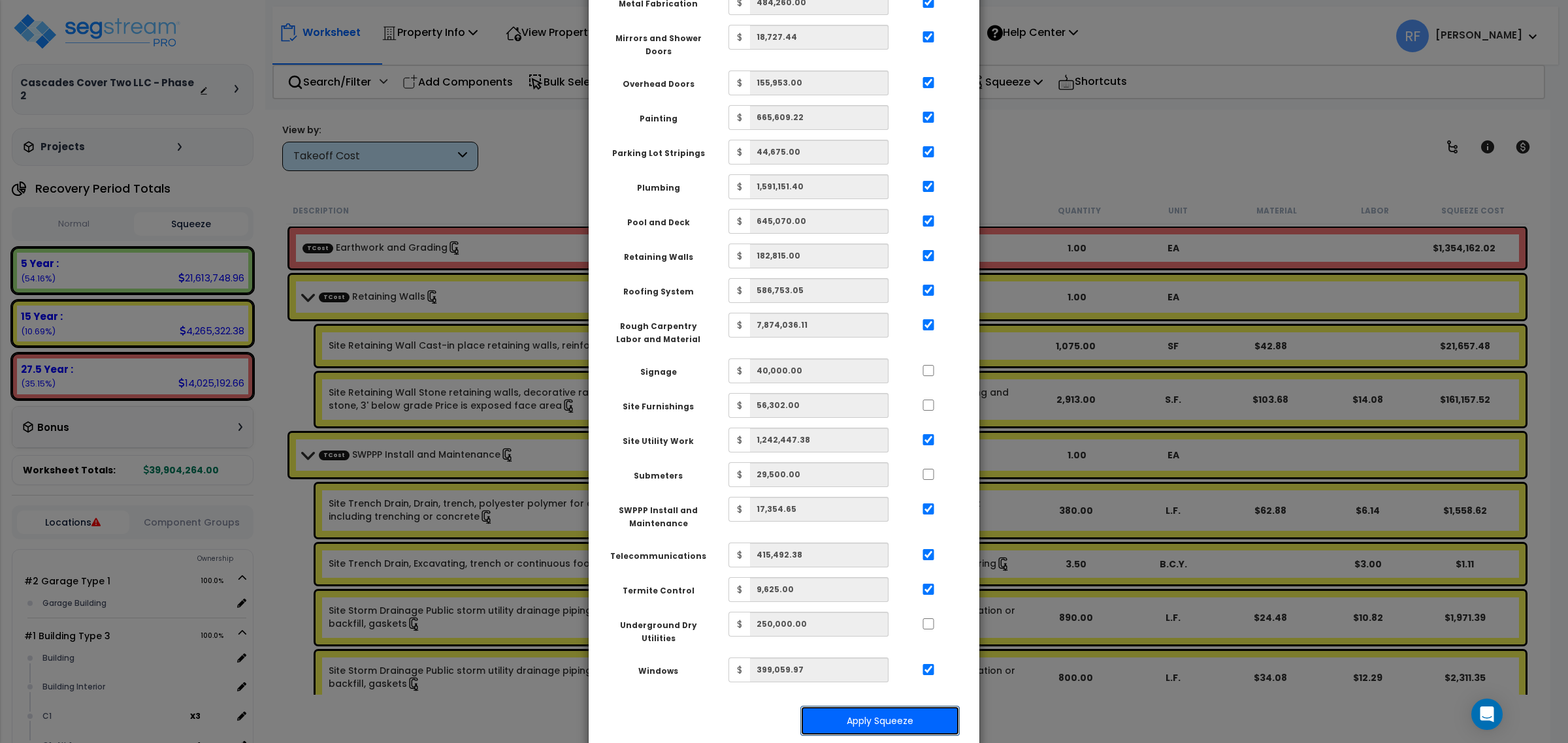
click at [847, 705] on button "Apply Squeeze" at bounding box center [880, 721] width 159 height 30
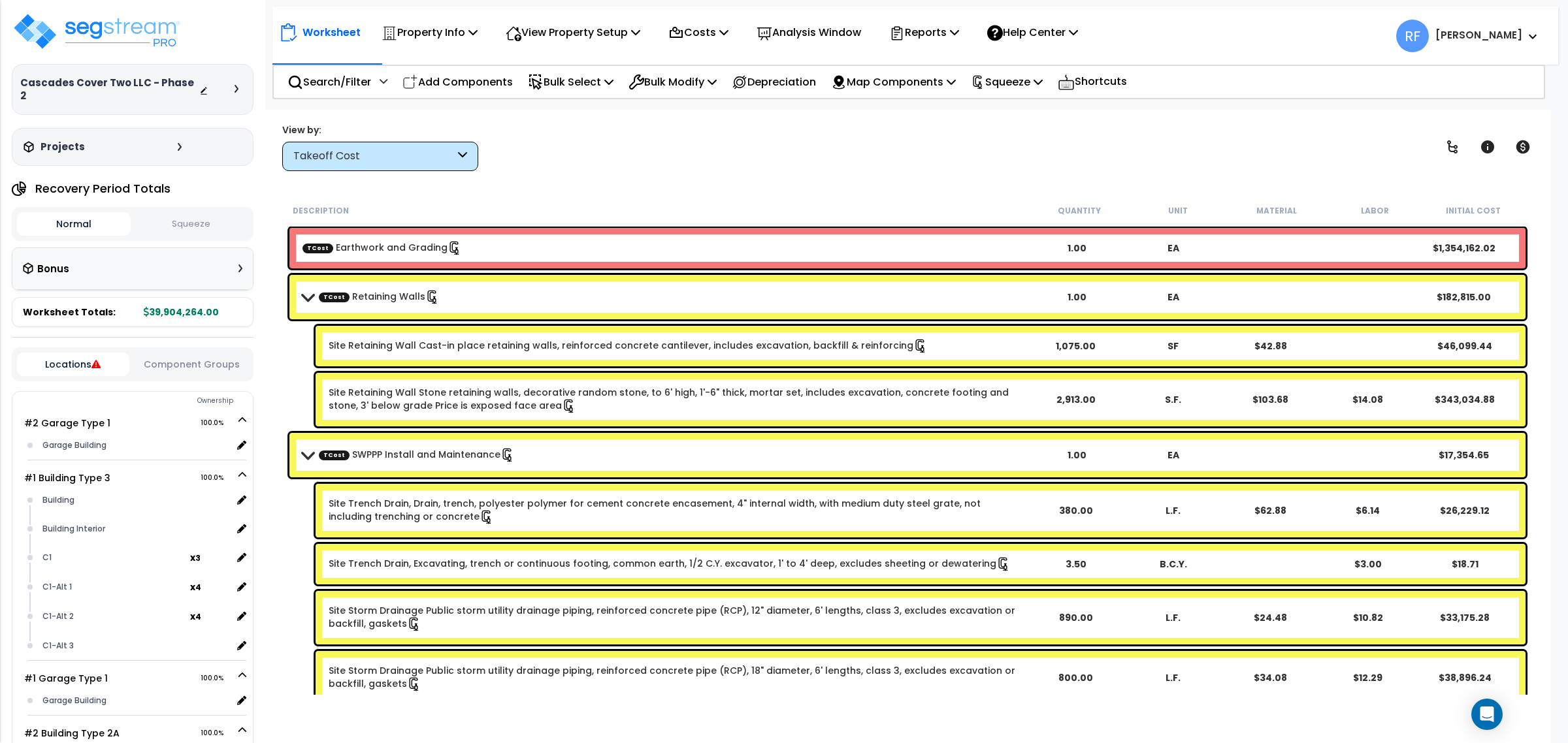
click at [177, 213] on button "Squeeze" at bounding box center [190, 224] width 114 height 23
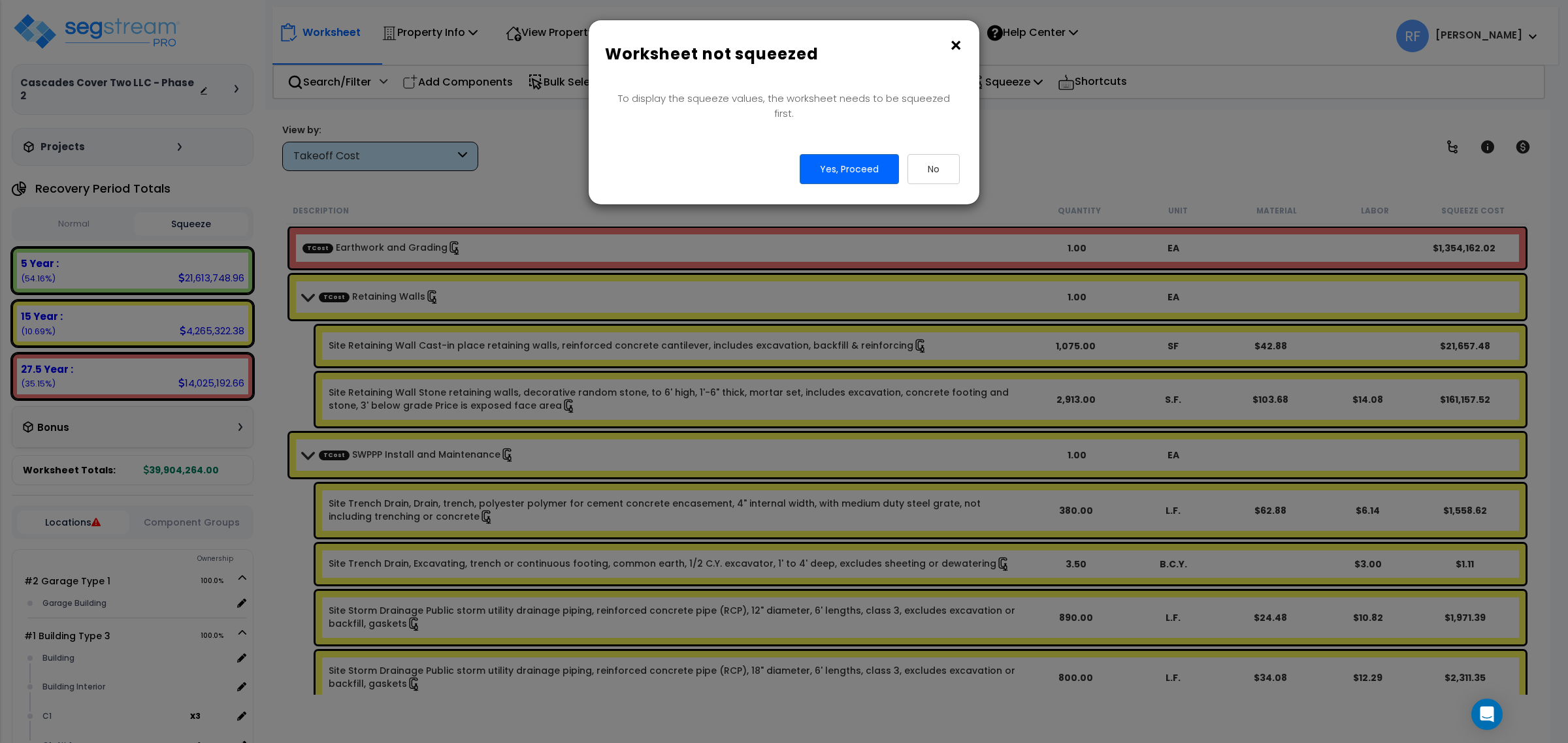
click at [952, 43] on button "×" at bounding box center [956, 46] width 14 height 21
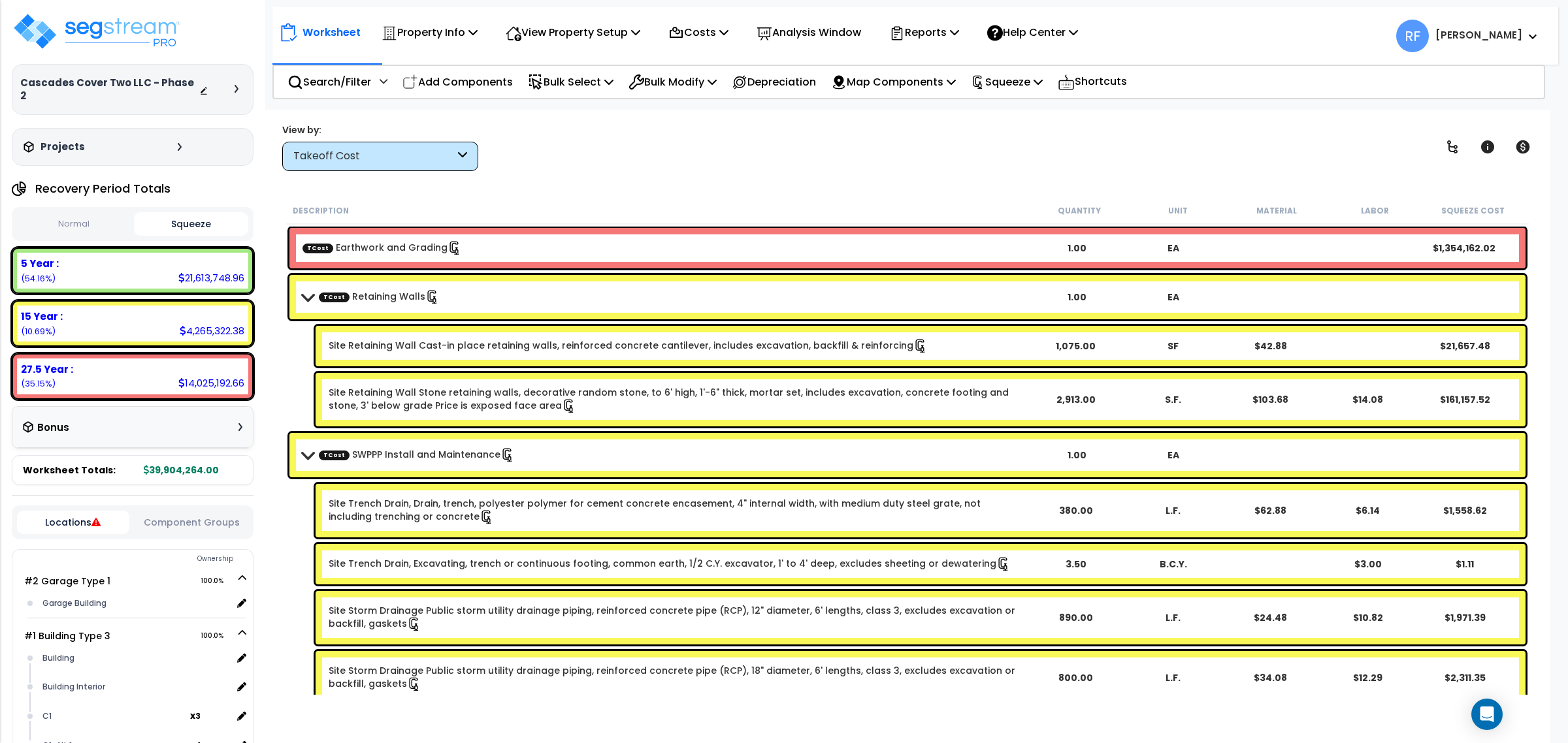
click at [70, 213] on button "Normal" at bounding box center [74, 224] width 114 height 23
click at [198, 217] on button "Squeeze" at bounding box center [190, 224] width 114 height 23
click at [75, 30] on img at bounding box center [97, 32] width 170 height 39
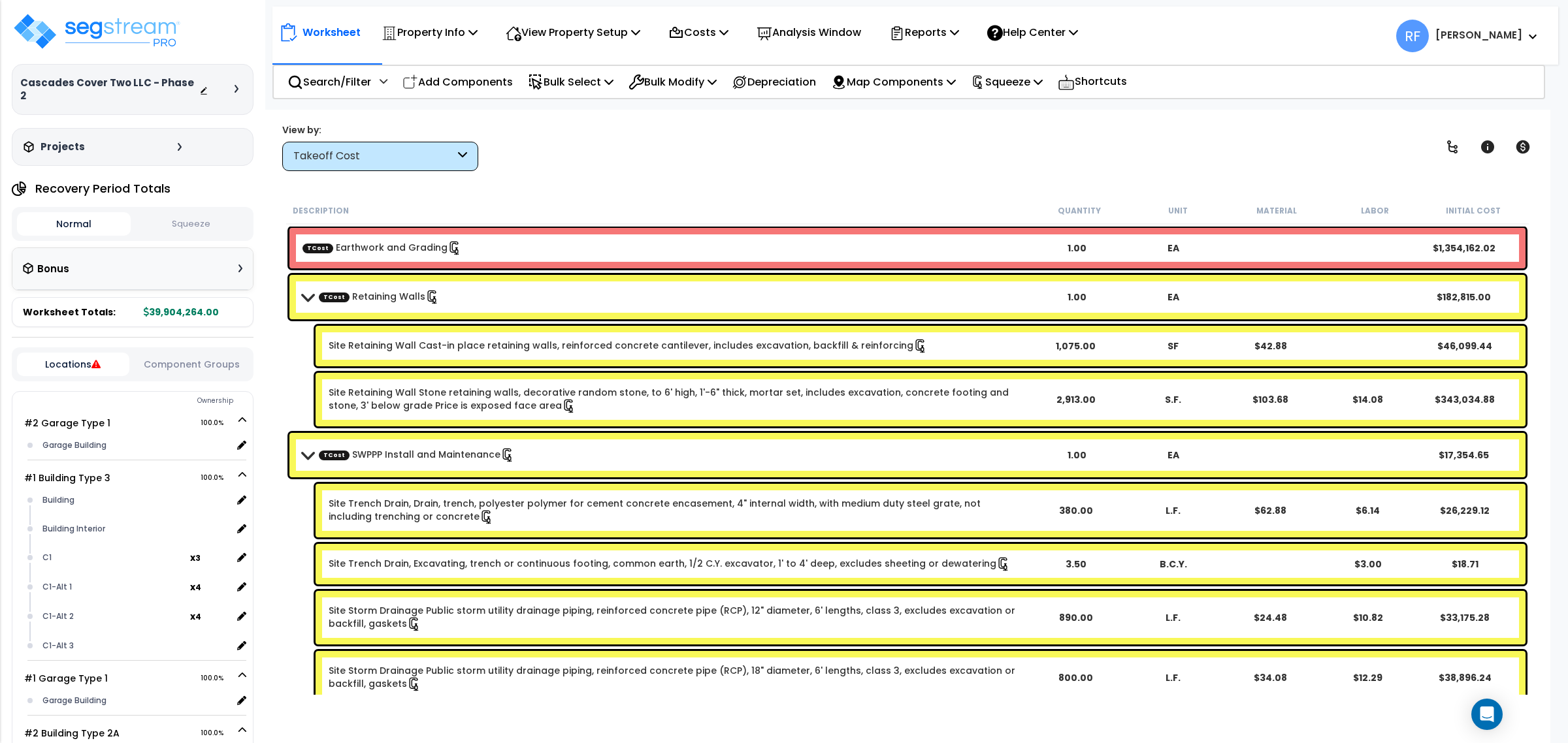
click at [194, 213] on button "Squeeze" at bounding box center [190, 224] width 114 height 23
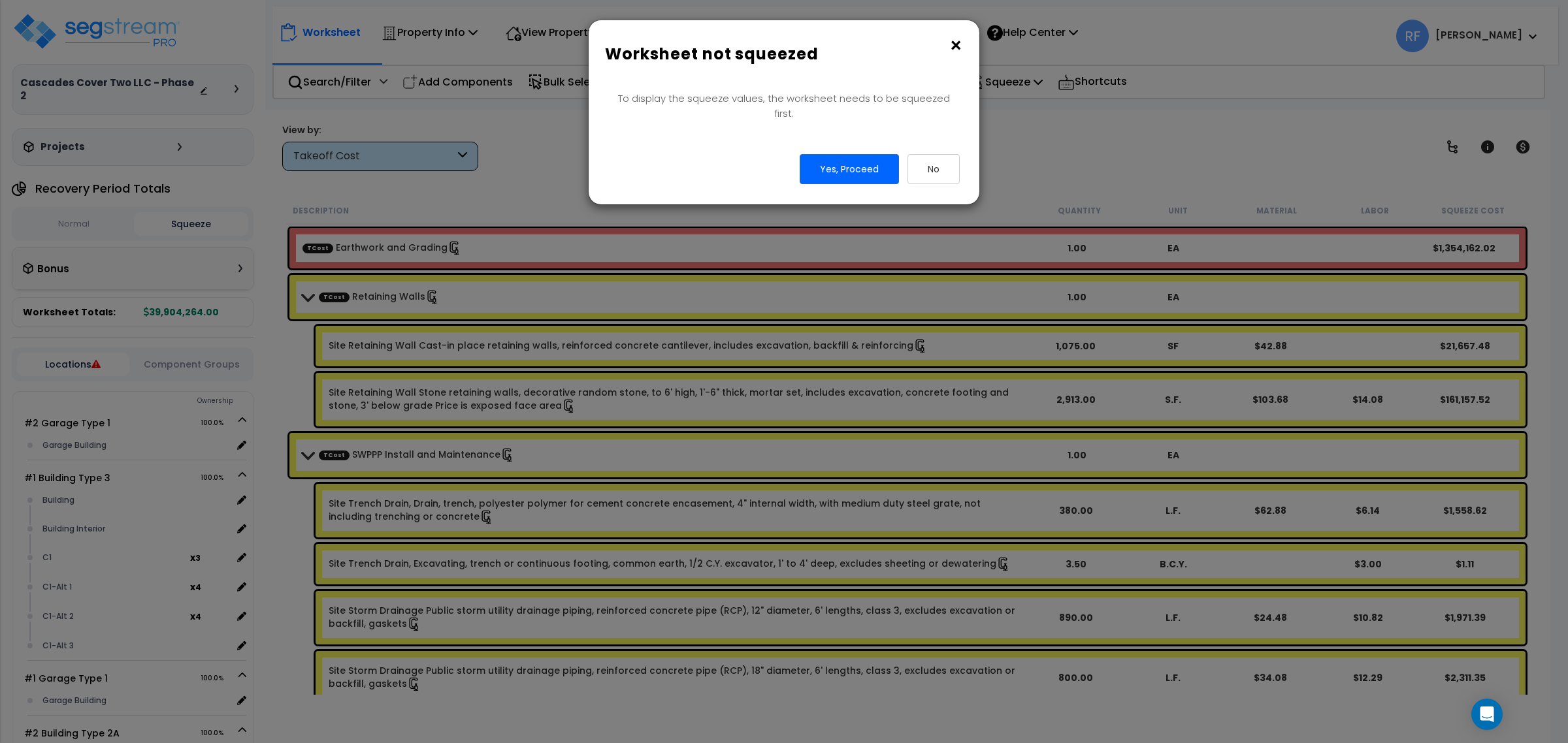
drag, startPoint x: 959, startPoint y: 50, endPoint x: 873, endPoint y: 0, distance: 99.5
click at [959, 49] on button "×" at bounding box center [956, 46] width 14 height 21
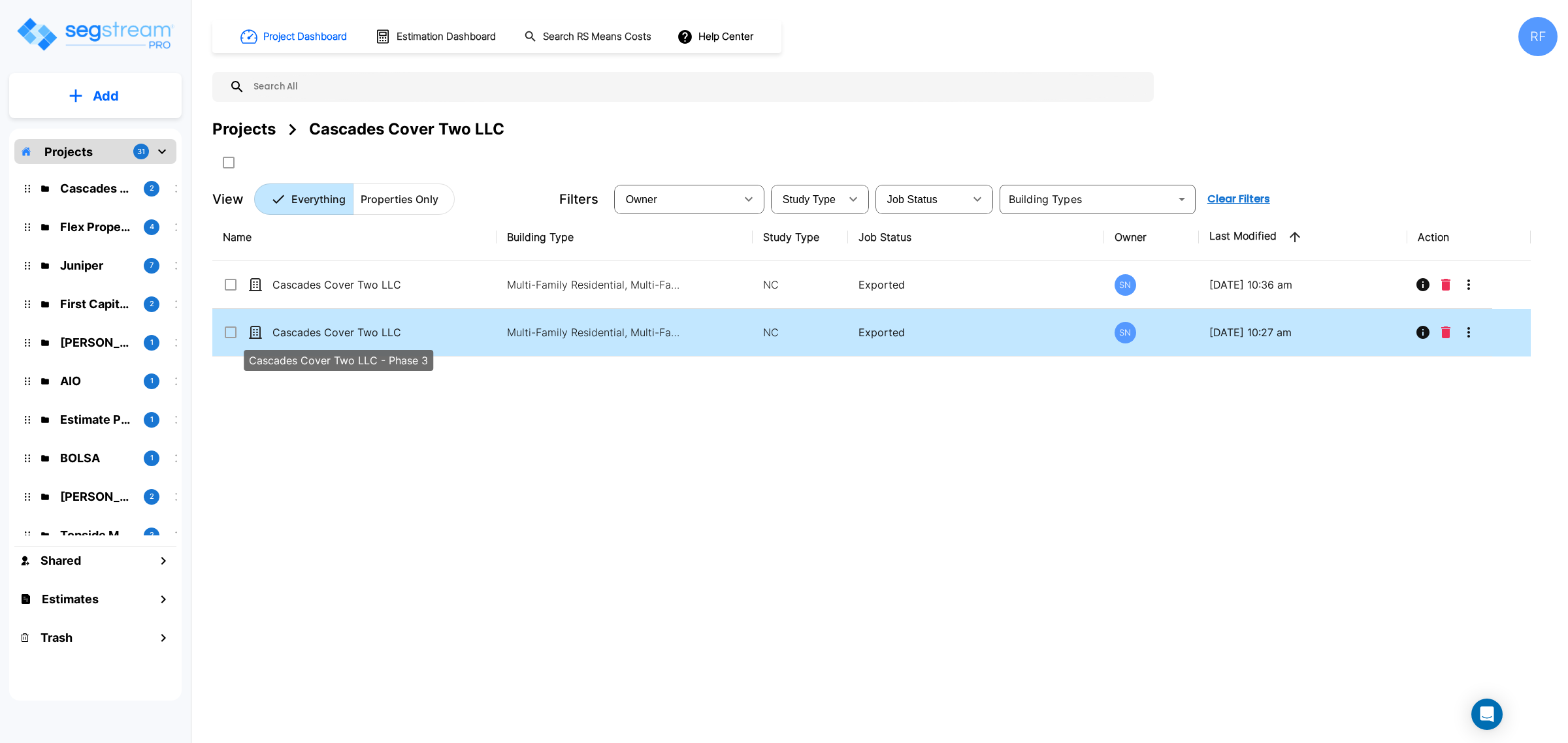
click at [330, 333] on p "Cascades Cover Two LLC - Phase 3" at bounding box center [338, 332] width 130 height 16
checkbox input "true"
click at [330, 333] on p "Cascades Cover Two LLC - Phase 3" at bounding box center [338, 332] width 130 height 16
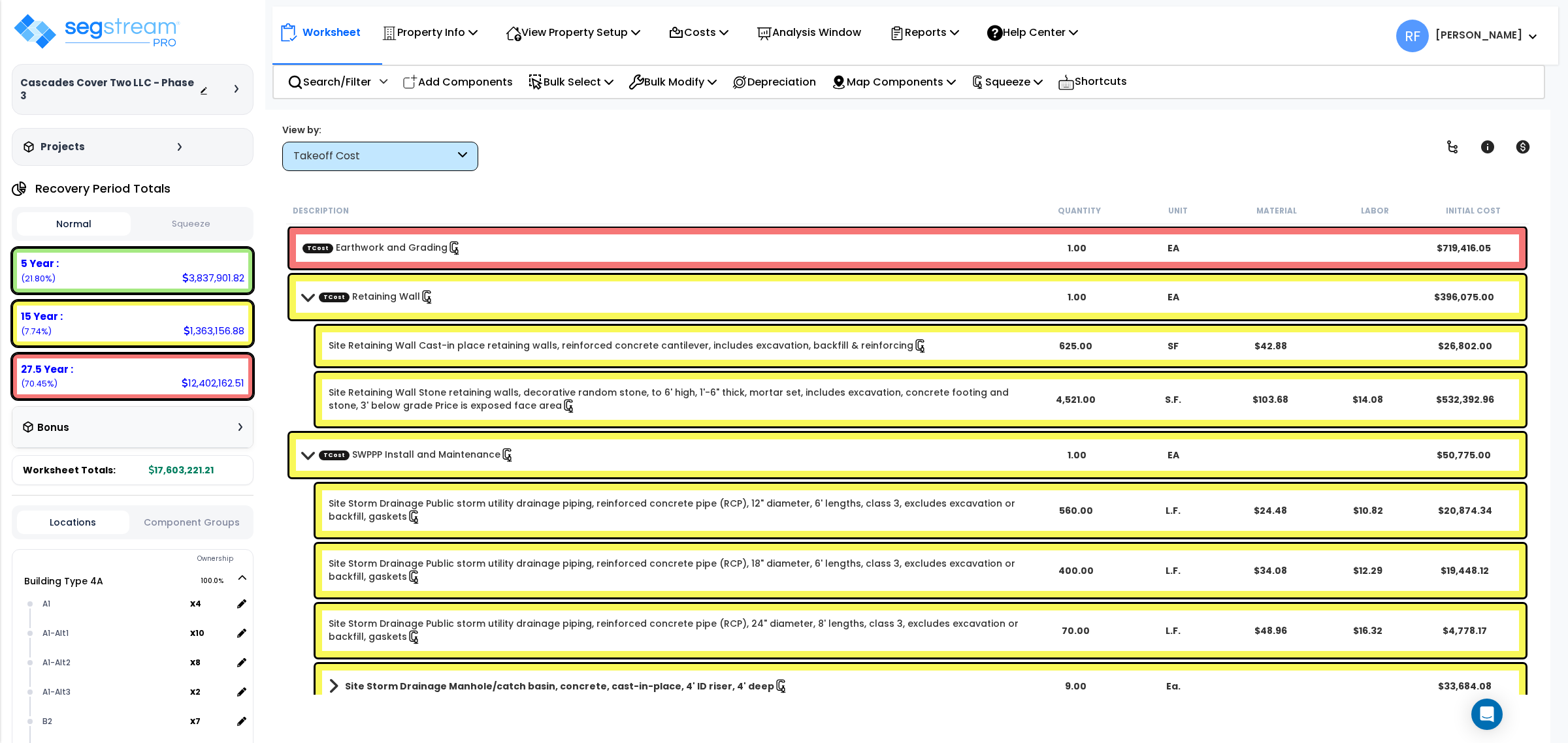
click at [188, 213] on button "Squeeze" at bounding box center [190, 224] width 114 height 23
click at [722, 34] on p "Costs" at bounding box center [698, 32] width 60 height 18
click at [725, 57] on link "Indirect Costs" at bounding box center [726, 62] width 129 height 26
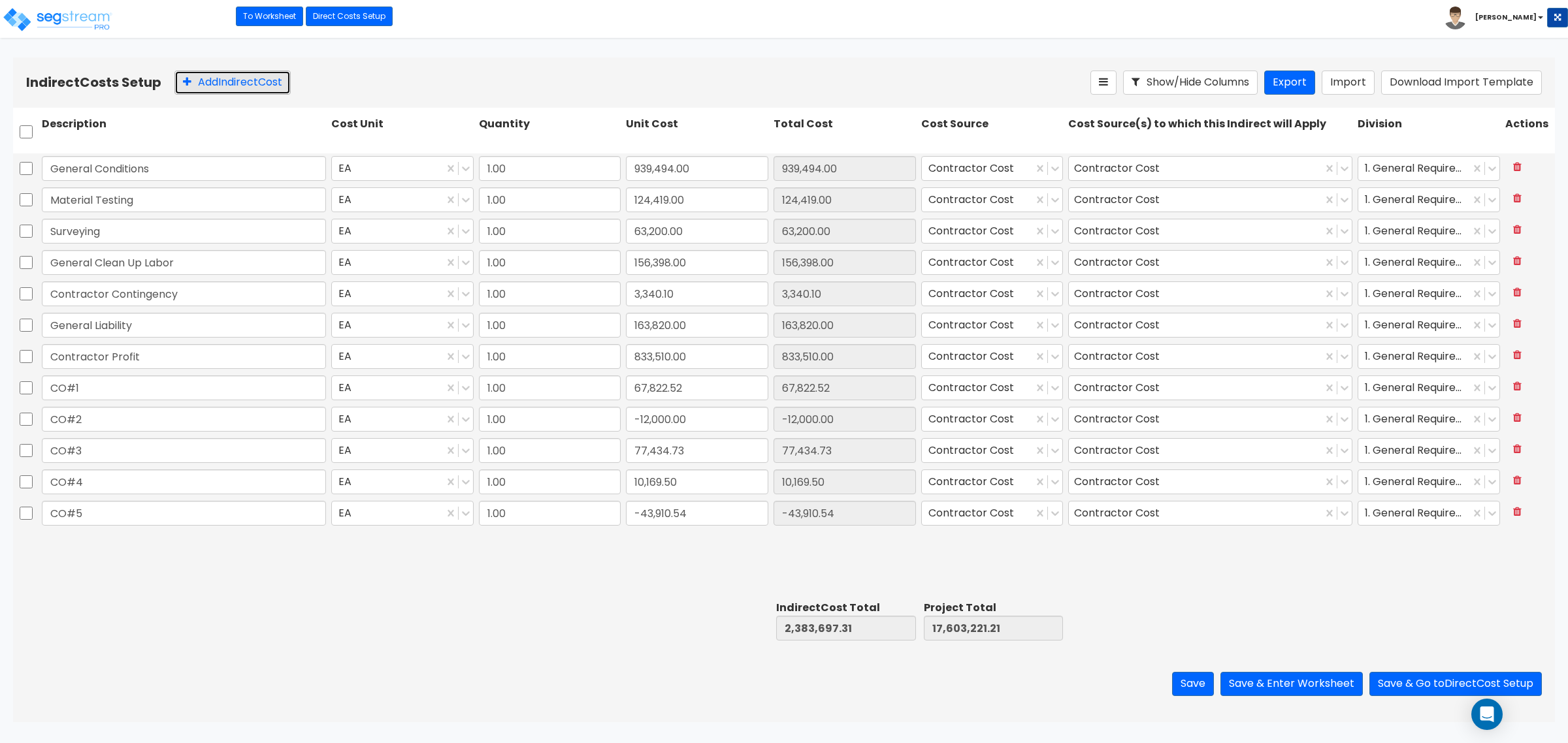
click at [196, 86] on button "Add Indirect Cost" at bounding box center [232, 82] width 117 height 24
type input "Reconciliation To Trial Balance"
type input "3,644,518.79"
click at [1147, 590] on div "General Conditions EA 1.00 939,494.00 939,494.00 Contractor Cost Contractor Cos…" at bounding box center [784, 374] width 1542 height 443
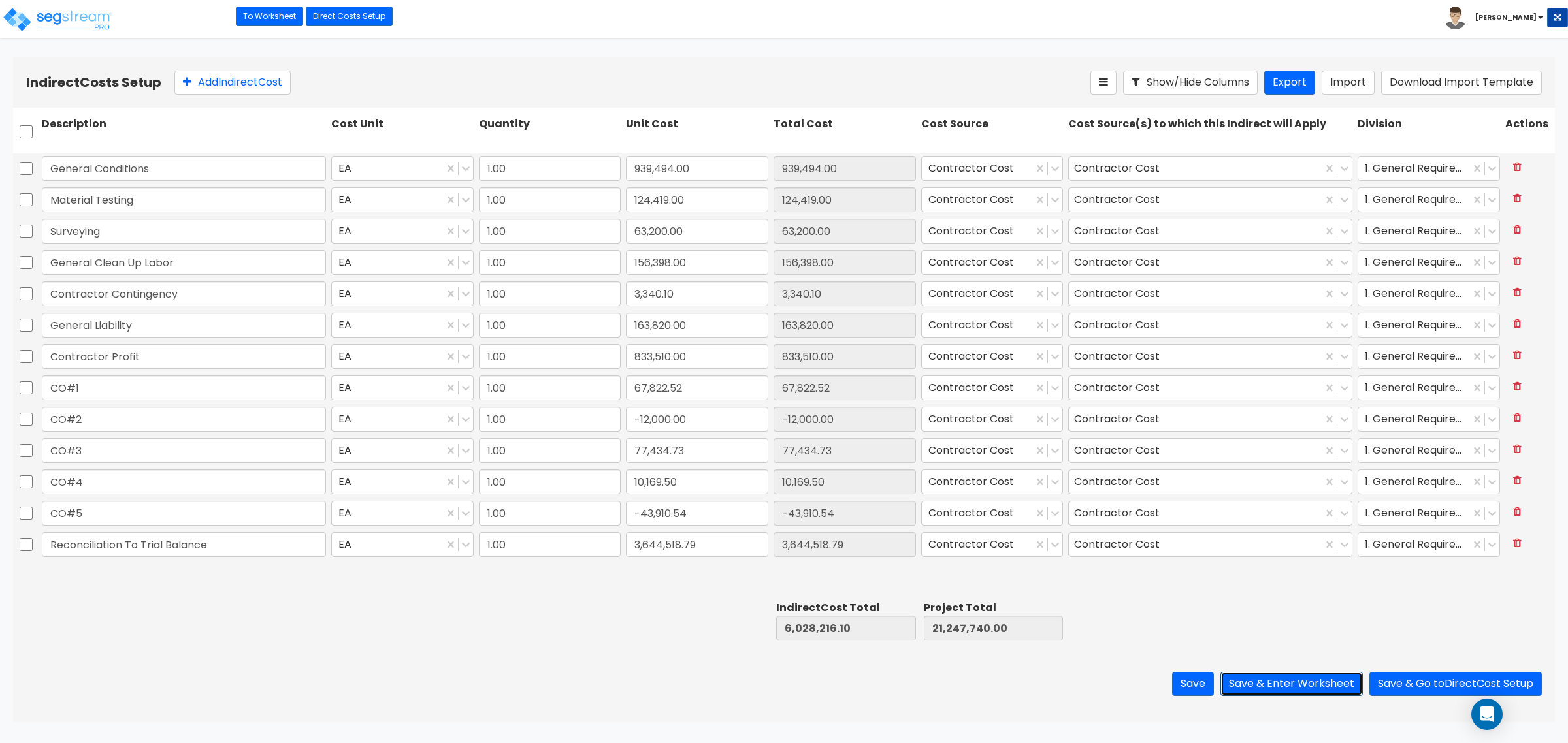
click at [1289, 679] on button "Save & Enter Worksheet" at bounding box center [1291, 684] width 142 height 24
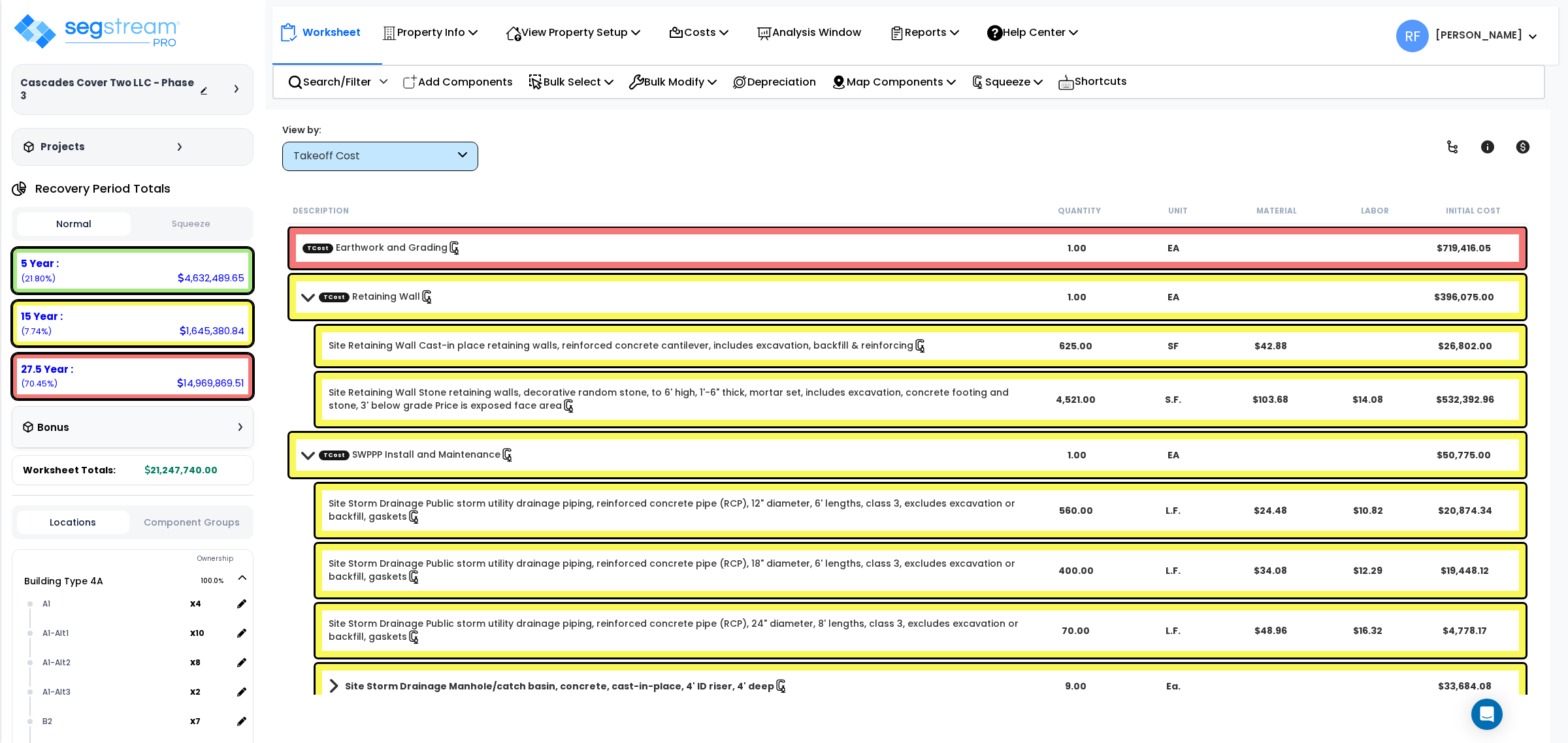
click at [213, 213] on button "Squeeze" at bounding box center [190, 224] width 114 height 23
click at [60, 219] on button "Normal" at bounding box center [74, 224] width 114 height 23
click at [173, 213] on button "Squeeze" at bounding box center [190, 224] width 114 height 23
click at [1042, 77] on p "Squeeze" at bounding box center [1006, 82] width 72 height 18
drag, startPoint x: 784, startPoint y: 144, endPoint x: 521, endPoint y: 145, distance: 263.0
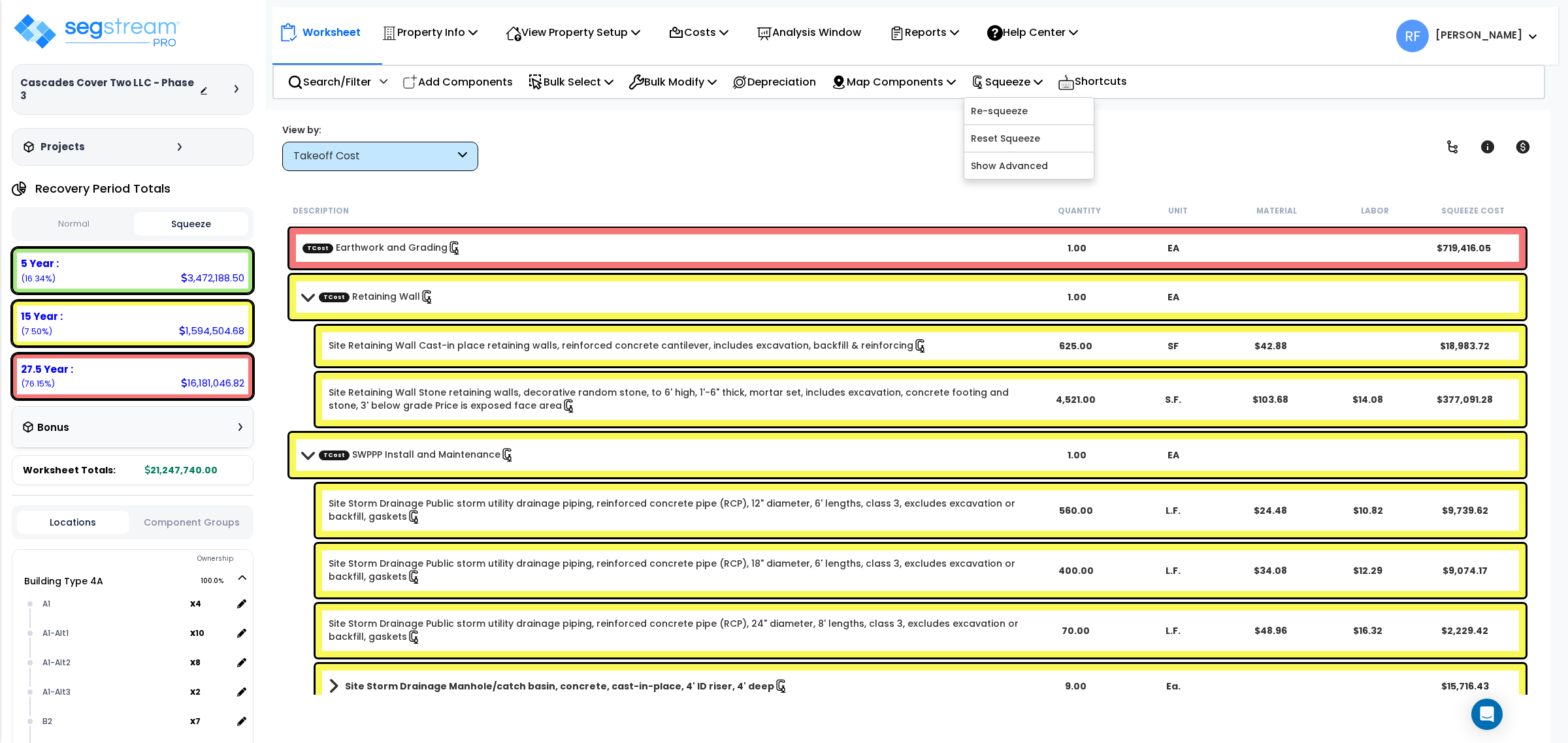
click at [782, 145] on div "View by: Takeoff Cost Takeoff Cost" at bounding box center [907, 147] width 1260 height 48
click at [53, 214] on button "Normal" at bounding box center [74, 224] width 114 height 23
click at [167, 214] on button "Squeeze" at bounding box center [190, 224] width 114 height 23
click at [111, 213] on button "Normal" at bounding box center [74, 224] width 114 height 23
click at [213, 213] on button "Squeeze" at bounding box center [190, 224] width 114 height 23
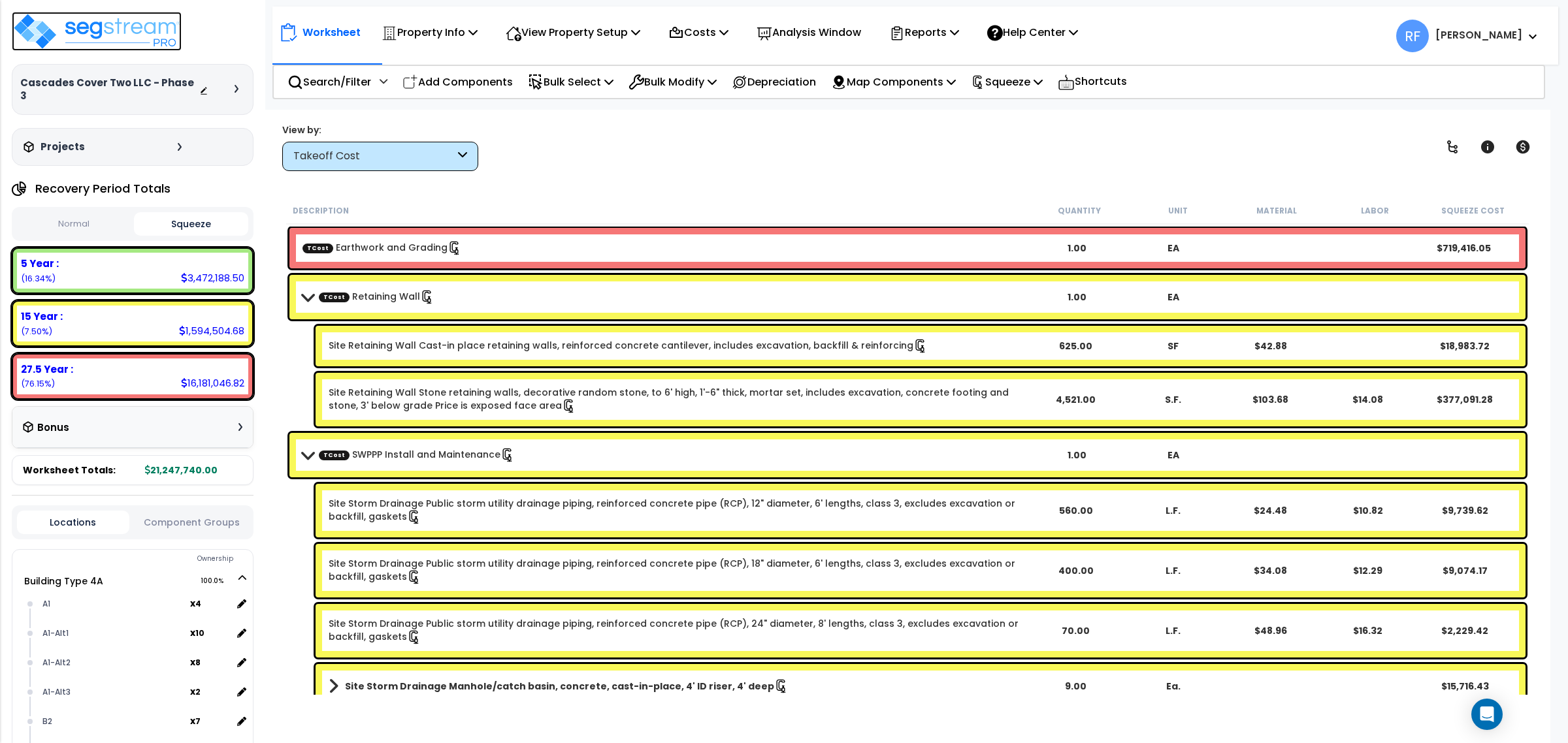
click at [119, 37] on img at bounding box center [97, 32] width 170 height 39
